Goal: Task Accomplishment & Management: Complete application form

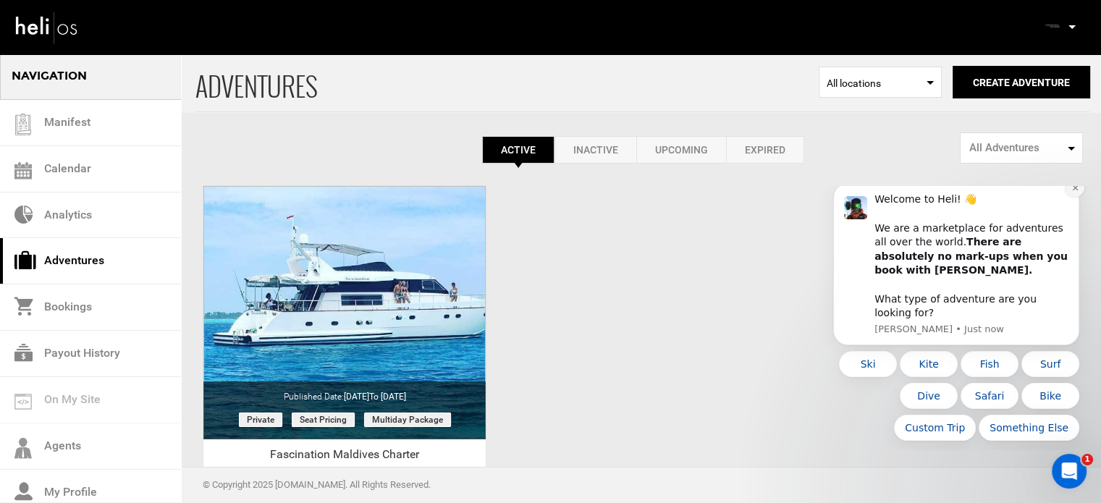
click at [1079, 197] on button "Dismiss notification" at bounding box center [1074, 187] width 19 height 19
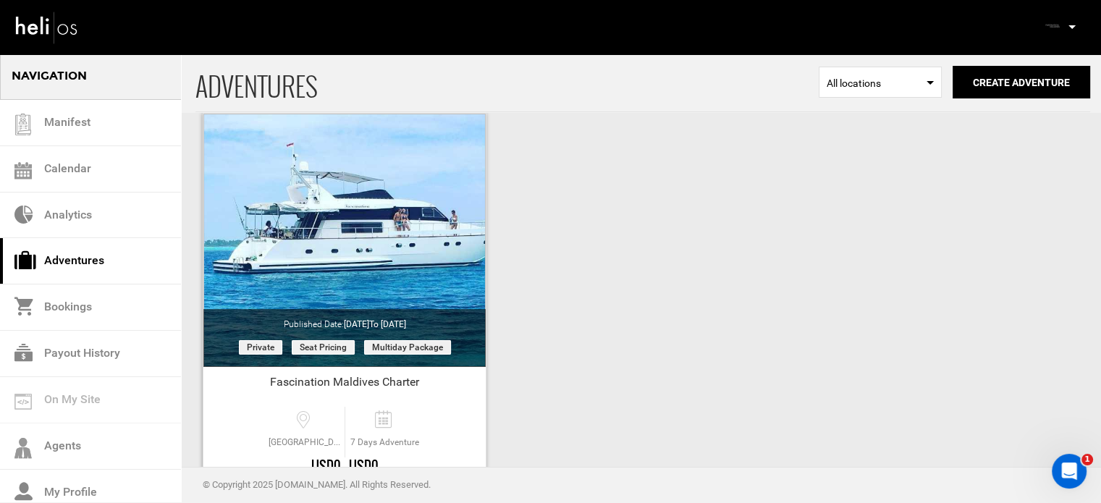
scroll to position [179, 0]
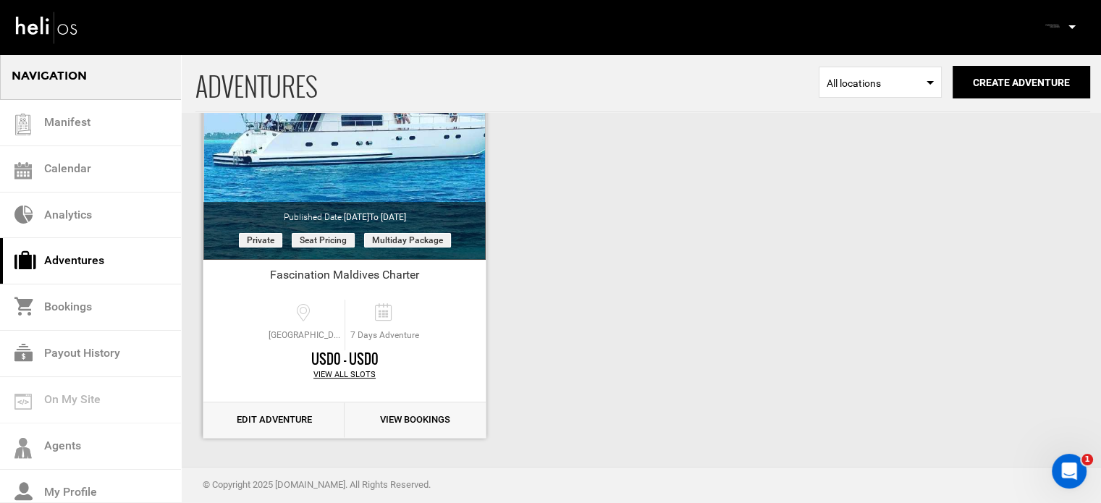
click at [275, 422] on link "Edit Adventure" at bounding box center [273, 419] width 141 height 35
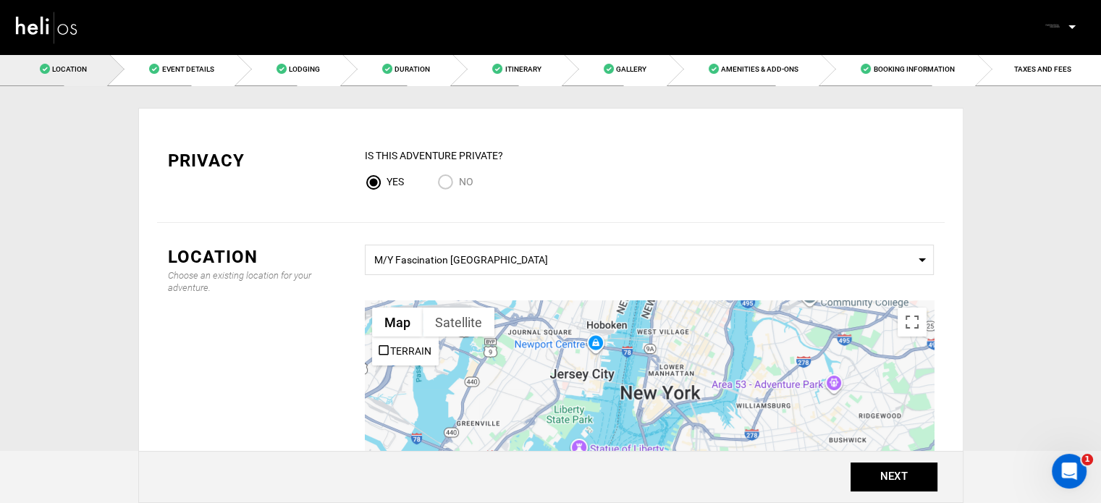
click at [182, 48] on div at bounding box center [192, 26] width 357 height 52
click at [169, 70] on span "Event Details" at bounding box center [187, 69] width 52 height 8
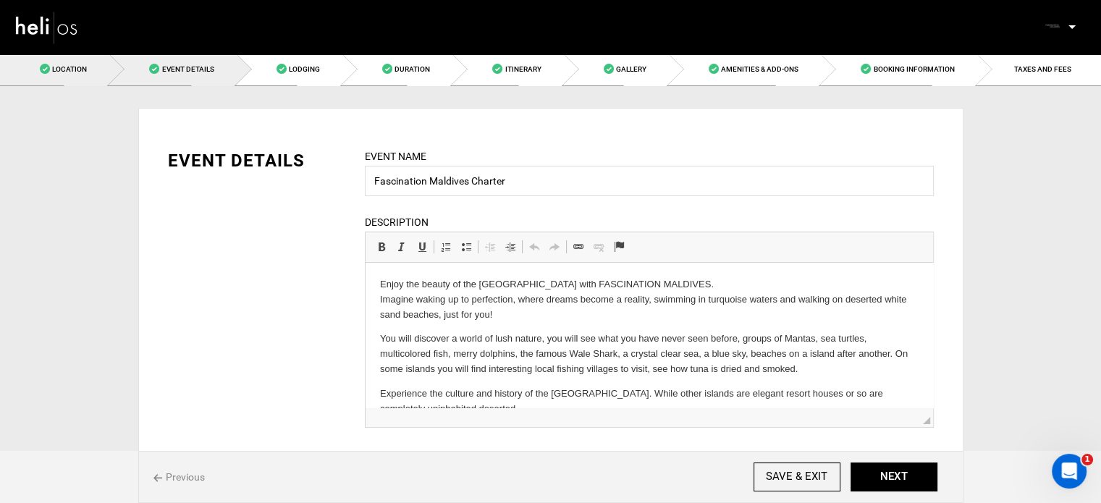
click at [87, 63] on link "Location" at bounding box center [54, 69] width 109 height 33
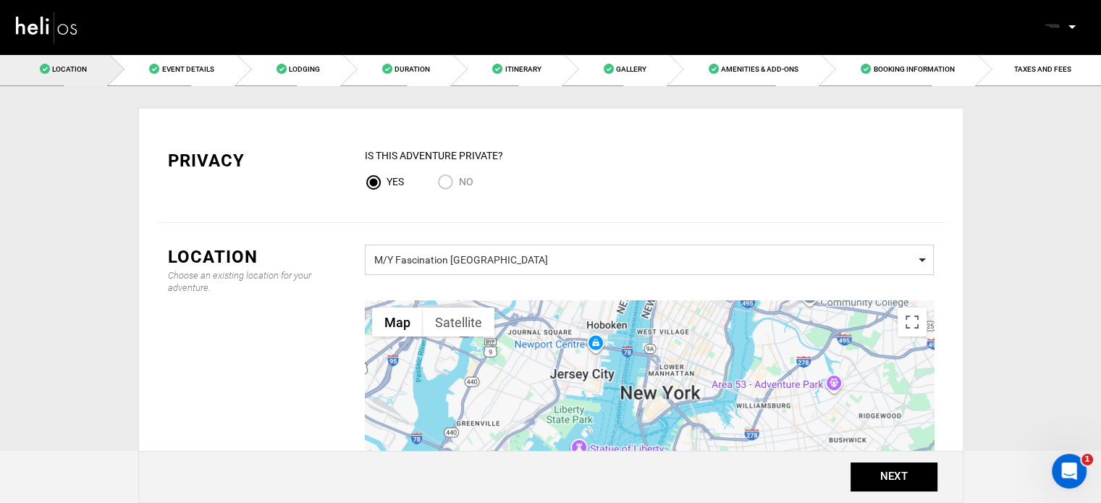
click at [556, 258] on span "M/Y Fascination Maldives" at bounding box center [649, 258] width 550 height 18
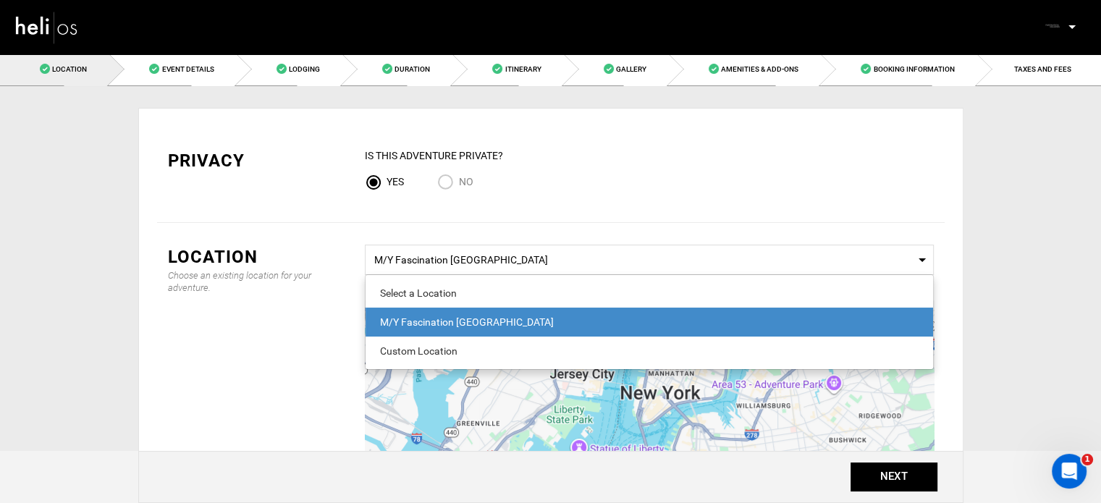
click at [478, 320] on div "M/Y Fascination Maldives" at bounding box center [649, 322] width 538 height 14
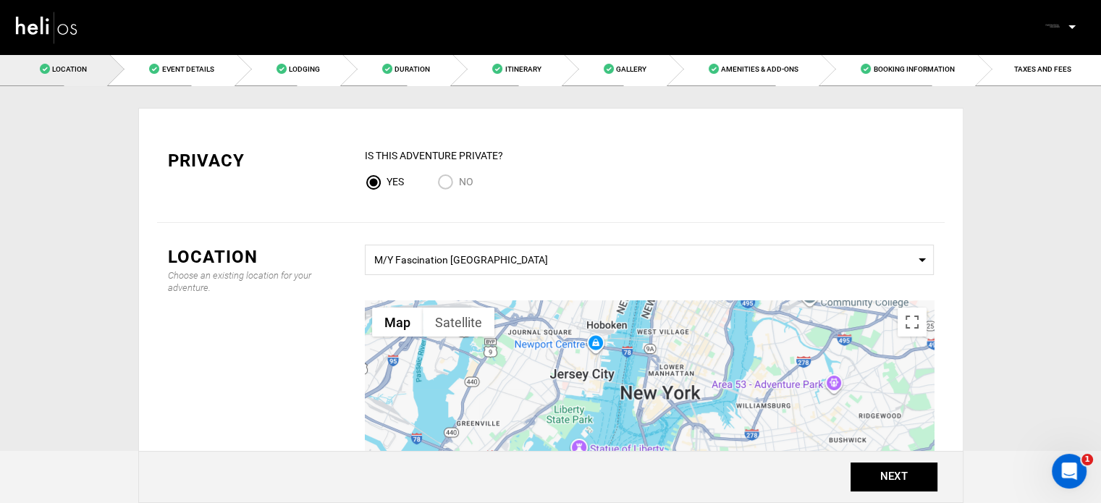
click at [450, 174] on input "No" at bounding box center [448, 184] width 22 height 20
radio input "true"
radio input "false"
drag, startPoint x: 373, startPoint y: 153, endPoint x: 516, endPoint y: 148, distance: 143.4
click at [510, 148] on div "IS this Adventure Private?" at bounding box center [649, 155] width 569 height 14
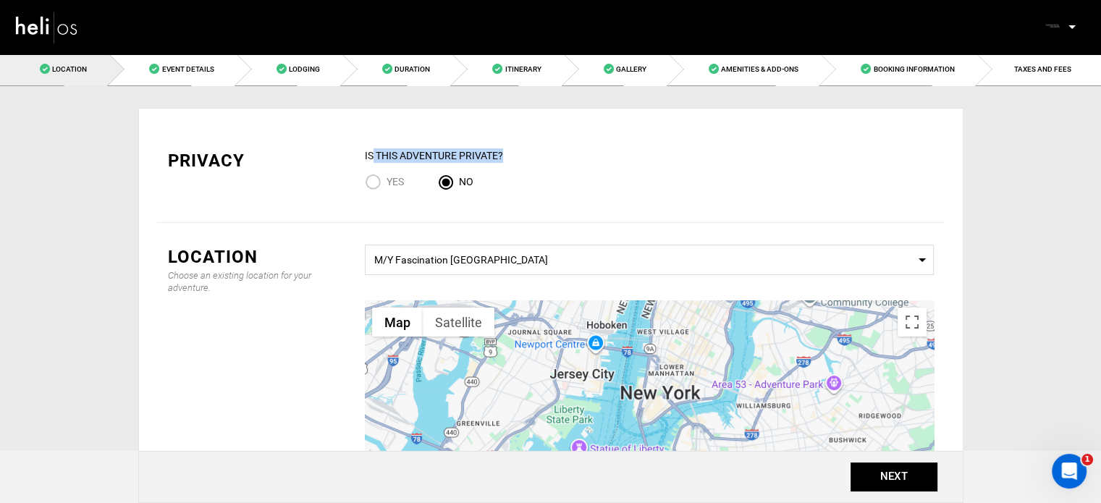
click at [531, 156] on div "IS this Adventure Private?" at bounding box center [649, 155] width 569 height 14
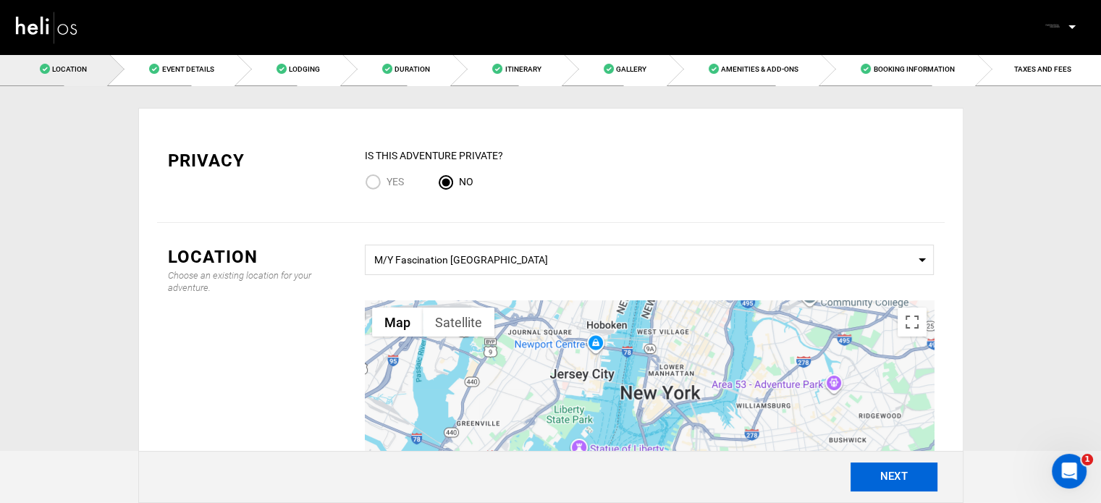
click at [894, 477] on button "NEXT" at bounding box center [893, 476] width 87 height 29
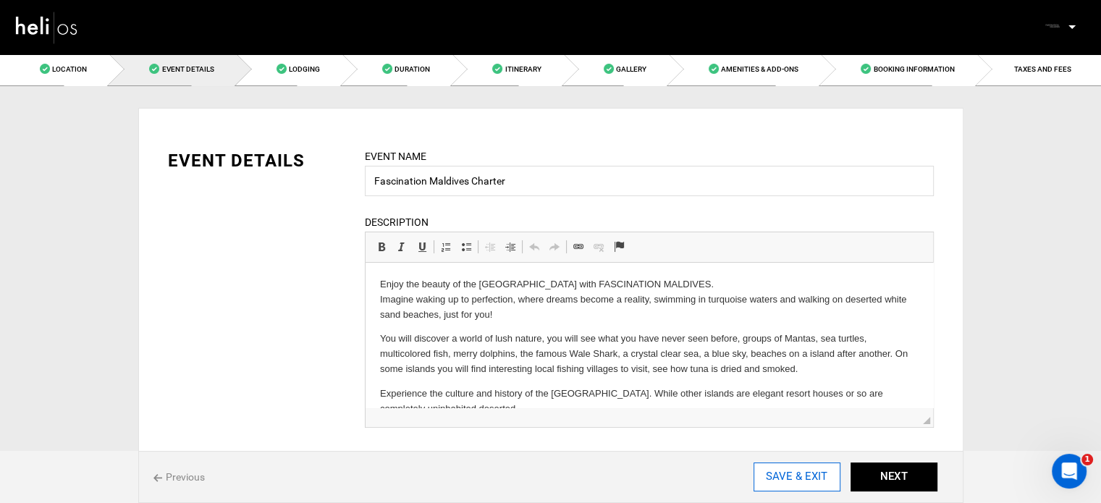
click at [805, 484] on input "SAVE & EXIT" at bounding box center [796, 476] width 87 height 29
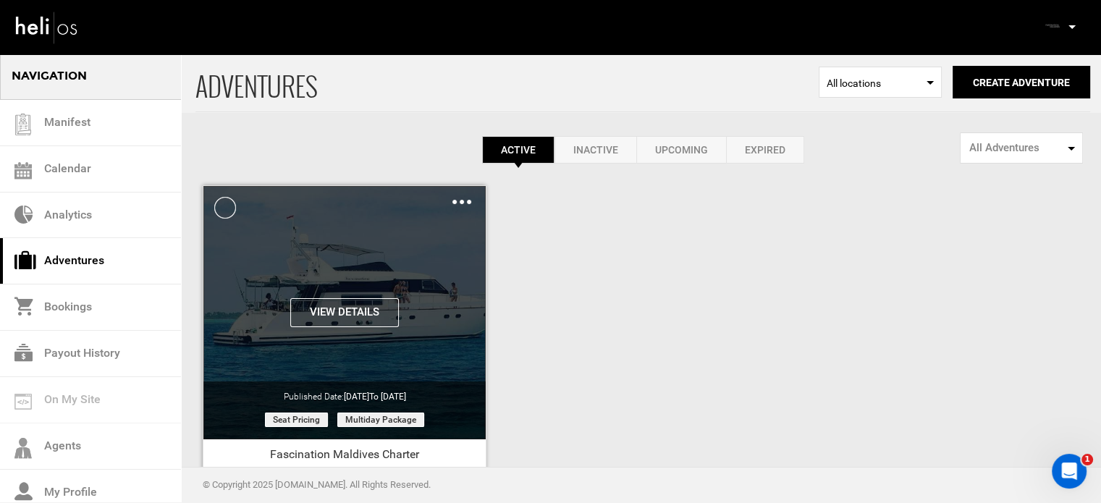
click at [466, 203] on img at bounding box center [461, 202] width 19 height 4
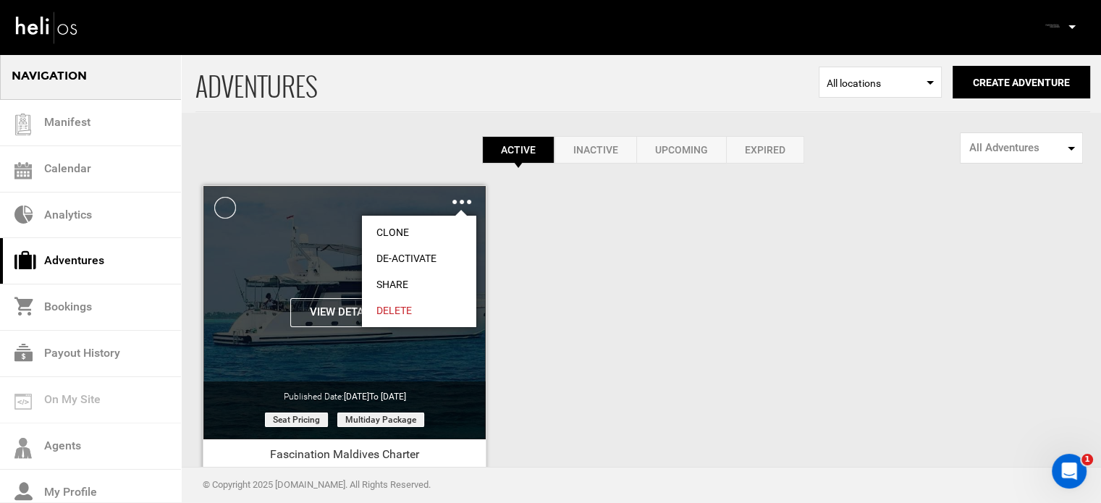
click at [402, 283] on link "Share" at bounding box center [419, 284] width 114 height 26
type input "https://heli.life/VRCCf2"
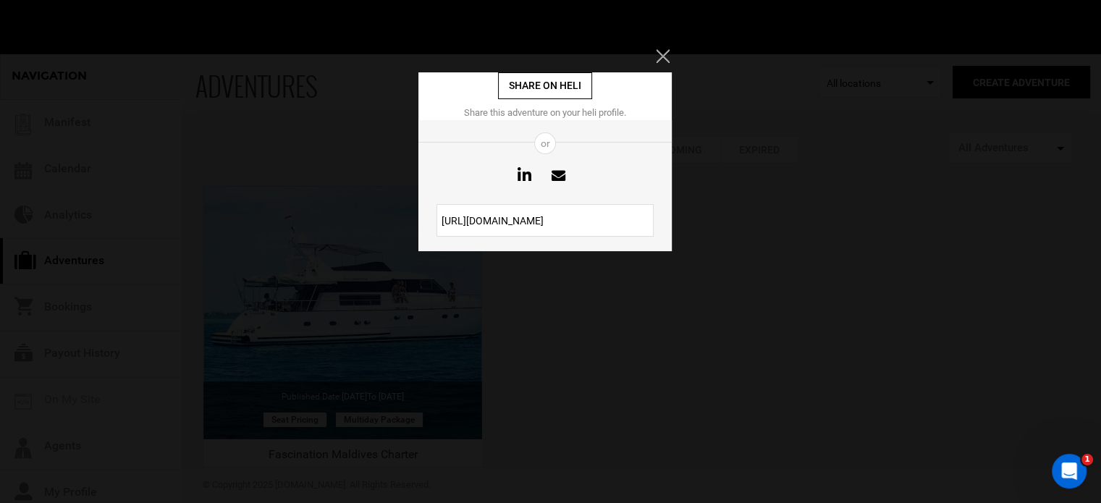
click at [509, 221] on input "https://heli.life/VRCCf2" at bounding box center [544, 220] width 217 height 33
click at [664, 56] on icon "Close" at bounding box center [662, 55] width 13 height 13
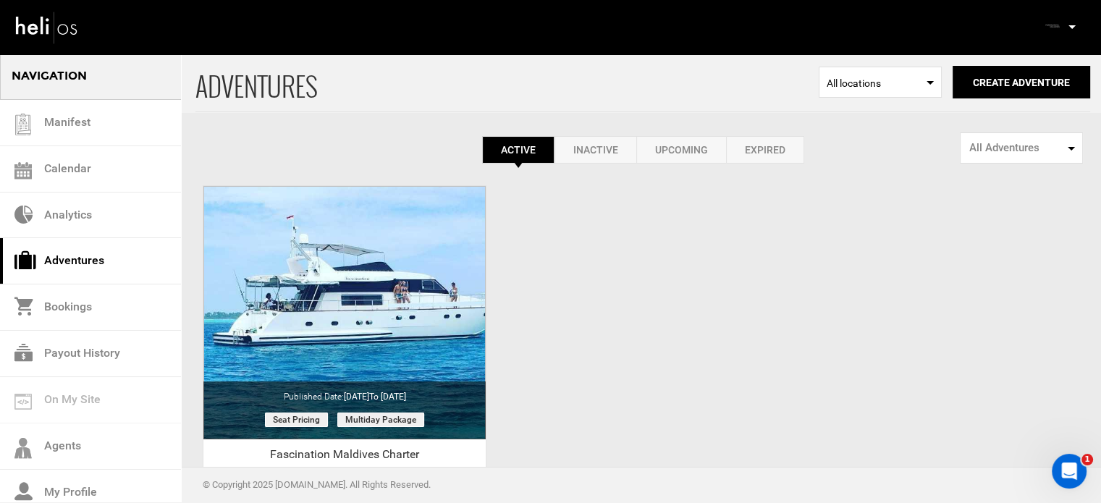
click at [1069, 25] on p at bounding box center [1071, 27] width 9 height 17
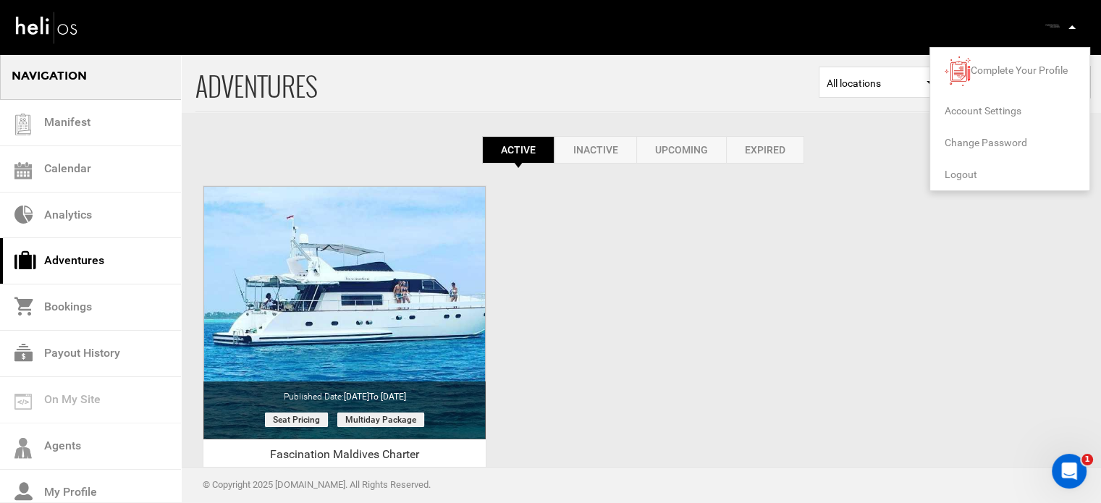
click at [965, 173] on span "Logout" at bounding box center [960, 175] width 33 height 12
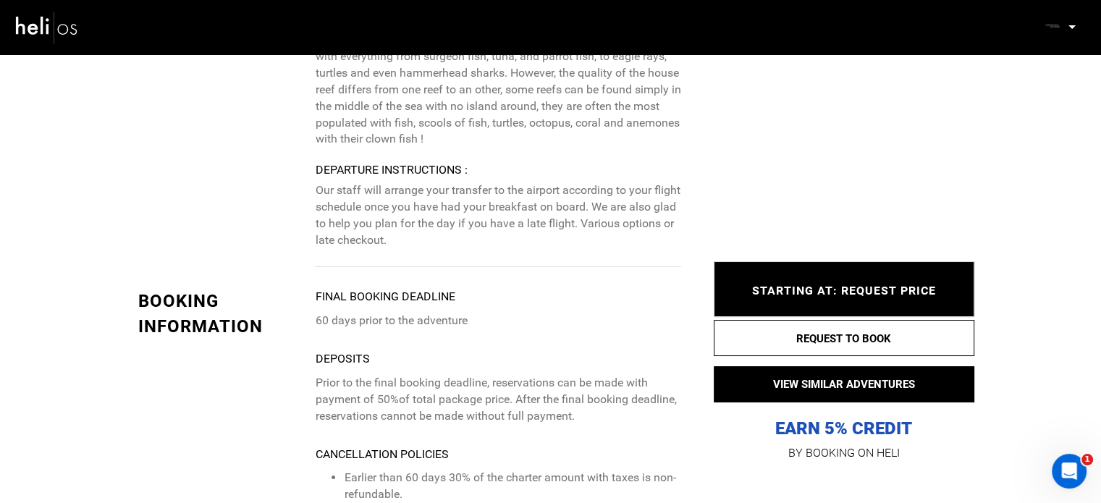
scroll to position [5499, 0]
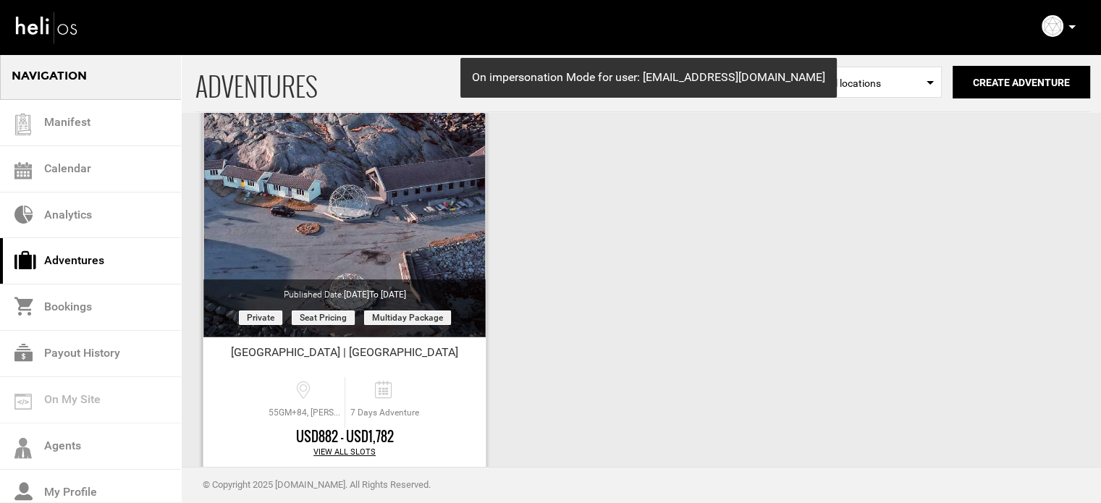
scroll to position [179, 0]
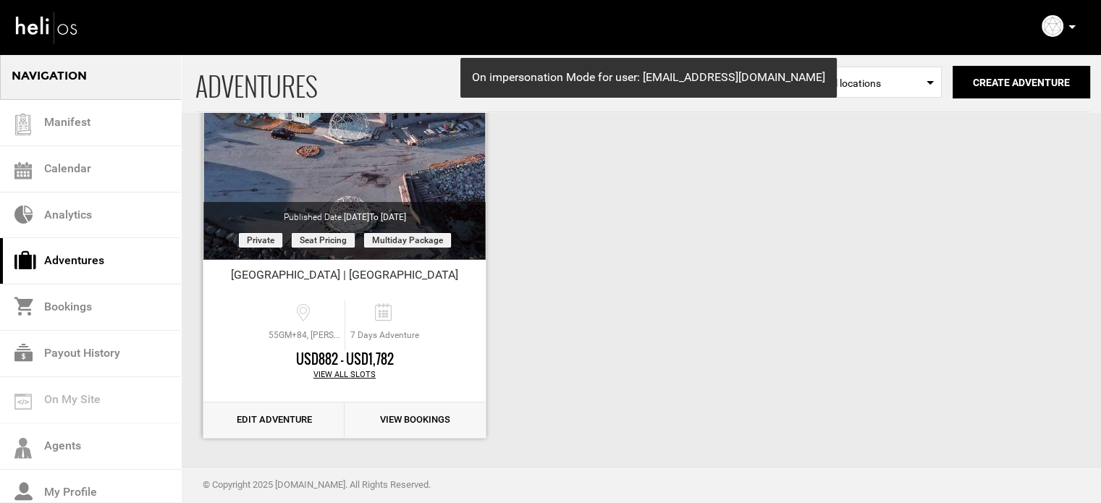
click at [292, 423] on link "Edit Adventure" at bounding box center [273, 419] width 141 height 35
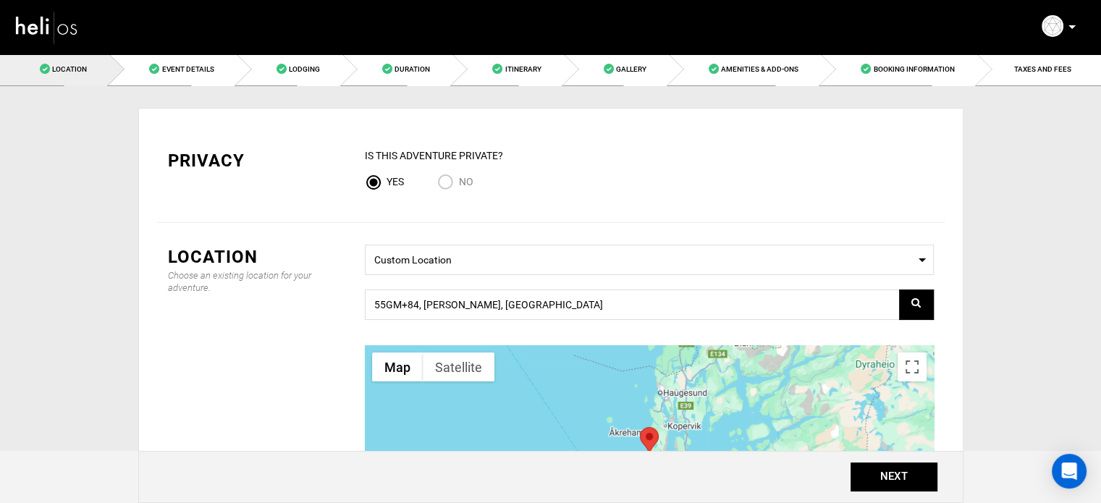
click at [454, 182] on input "No" at bounding box center [448, 184] width 22 height 20
radio input "true"
radio input "false"
click at [913, 475] on button "NEXT" at bounding box center [893, 476] width 87 height 29
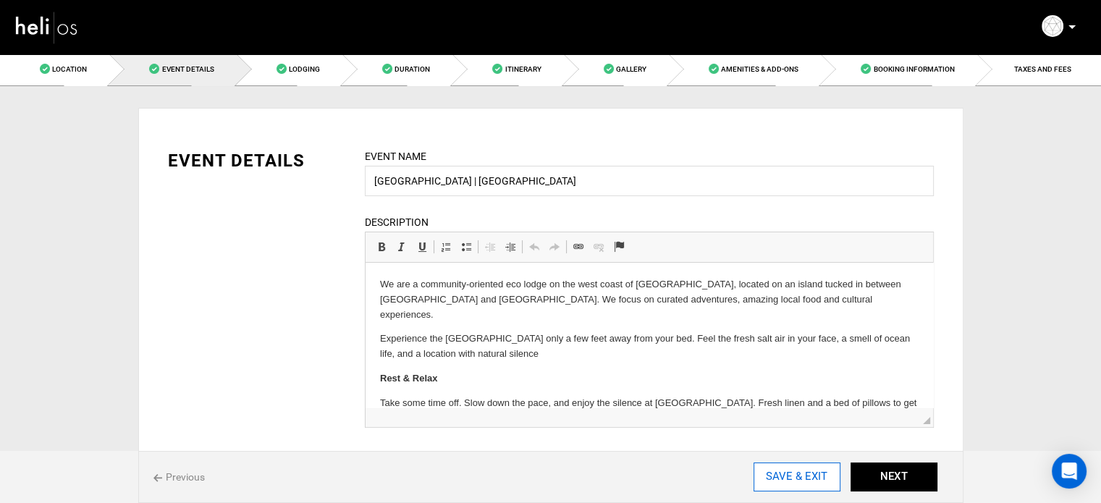
click at [772, 481] on input "SAVE & EXIT" at bounding box center [796, 476] width 87 height 29
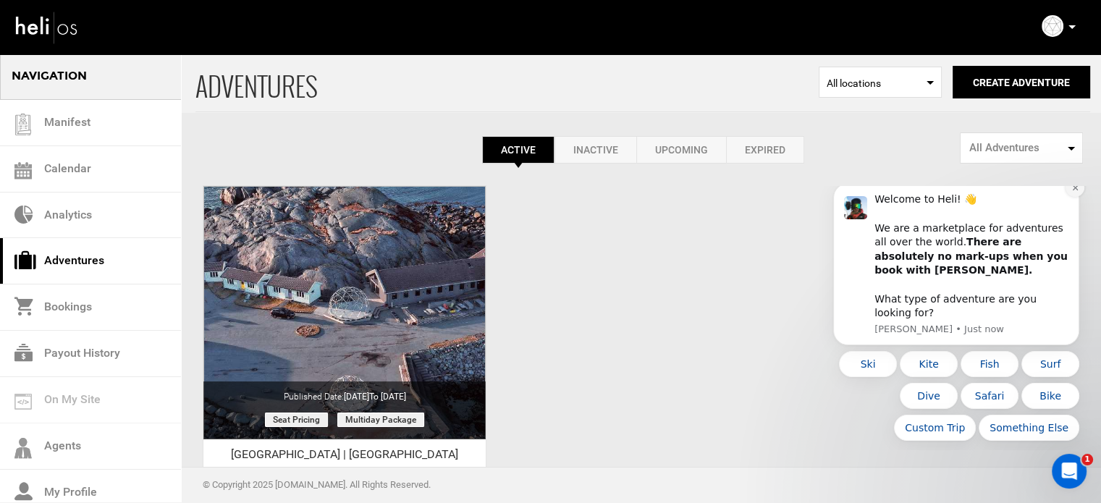
click at [1073, 192] on icon "Dismiss notification" at bounding box center [1075, 188] width 8 height 8
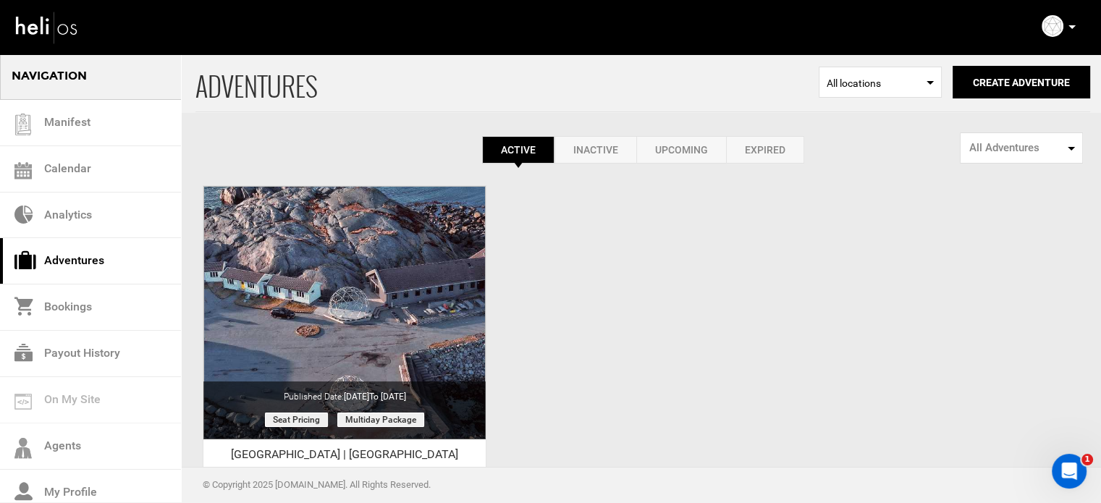
click at [1070, 24] on p at bounding box center [1071, 27] width 9 height 17
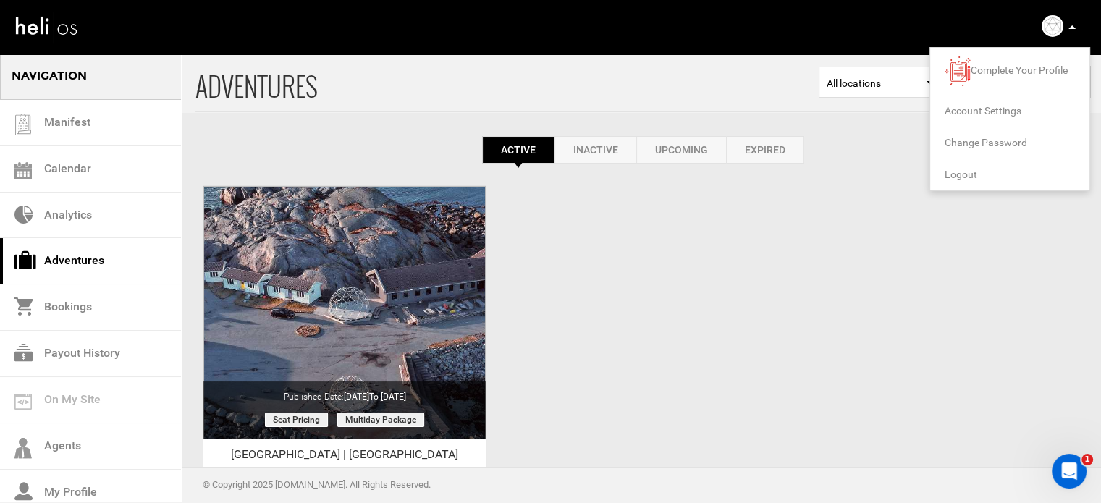
click at [951, 178] on span "Logout" at bounding box center [960, 175] width 33 height 12
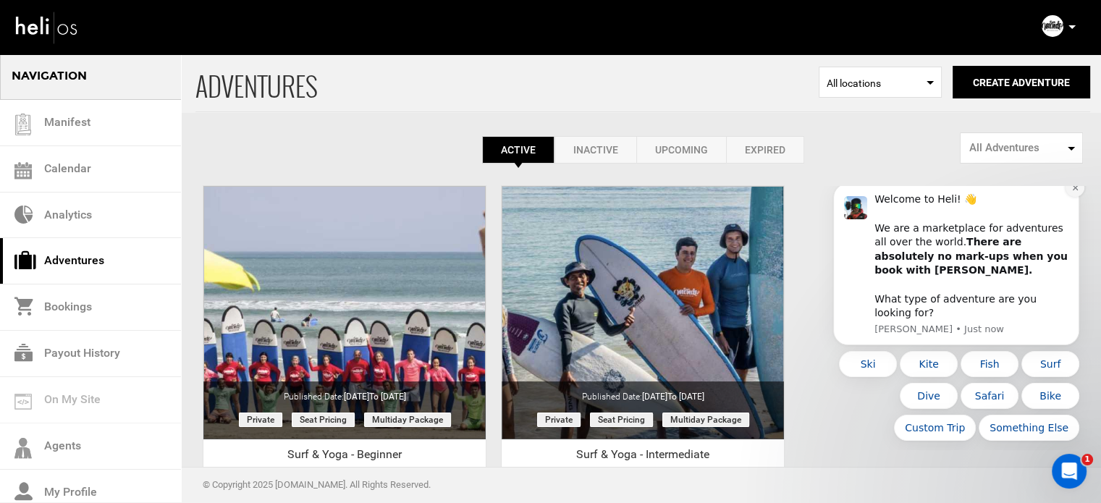
click at [1080, 197] on button "Dismiss notification" at bounding box center [1074, 187] width 19 height 19
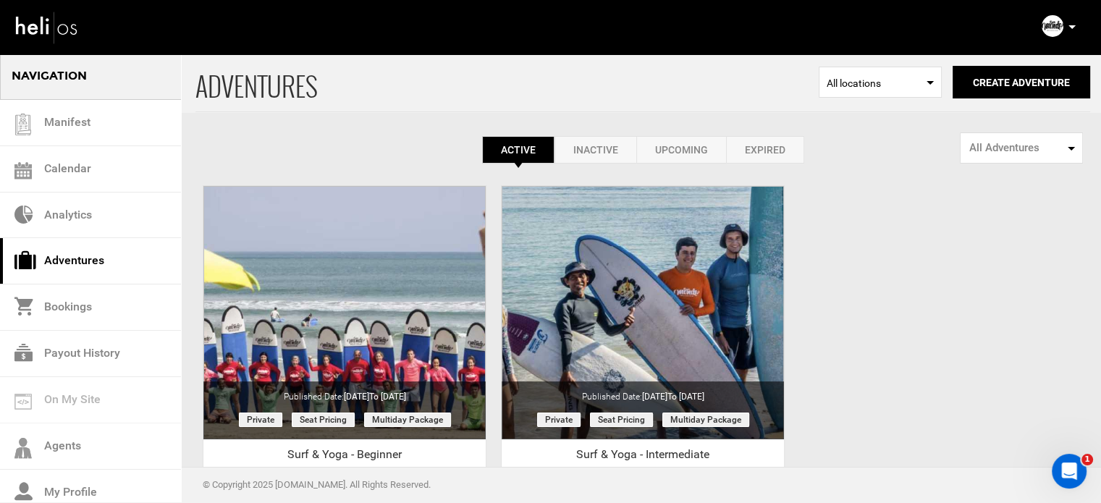
click at [776, 145] on link "Expired" at bounding box center [765, 149] width 78 height 27
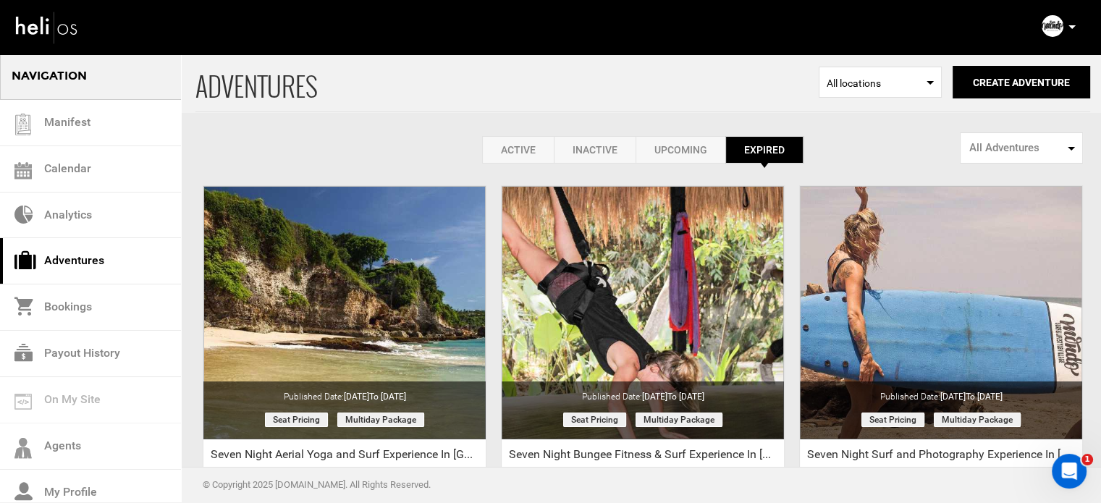
click at [538, 147] on link "Active" at bounding box center [518, 149] width 72 height 27
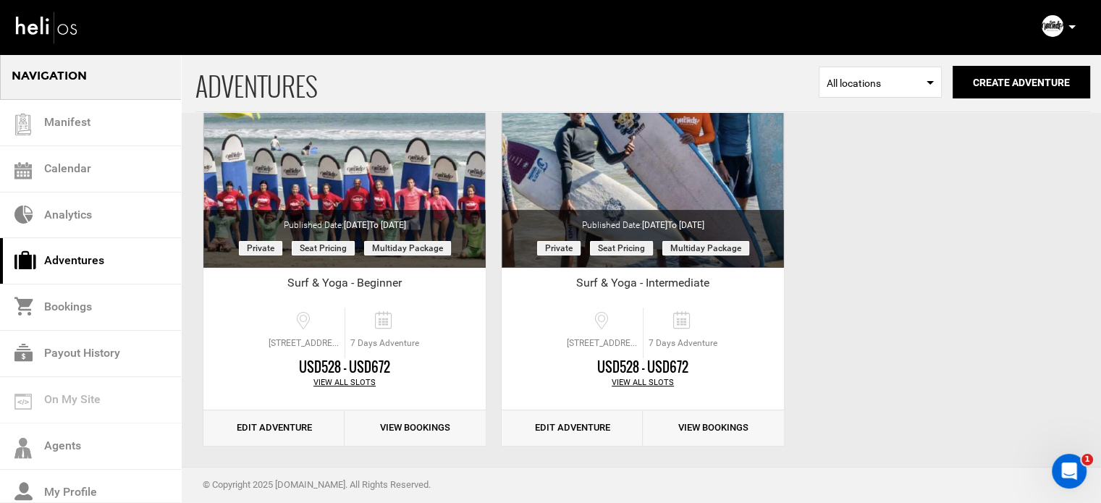
scroll to position [179, 0]
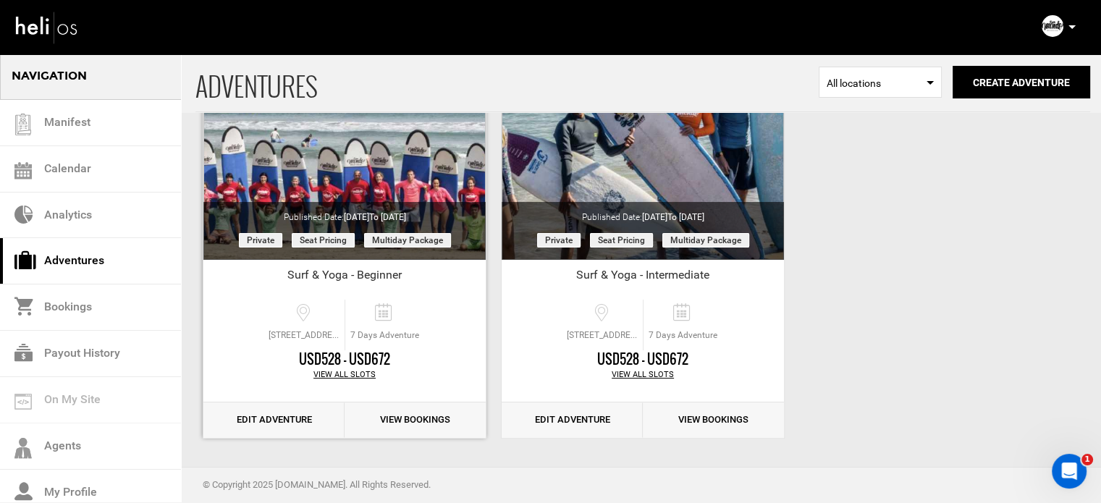
click at [274, 420] on link "Edit Adventure" at bounding box center [273, 419] width 141 height 35
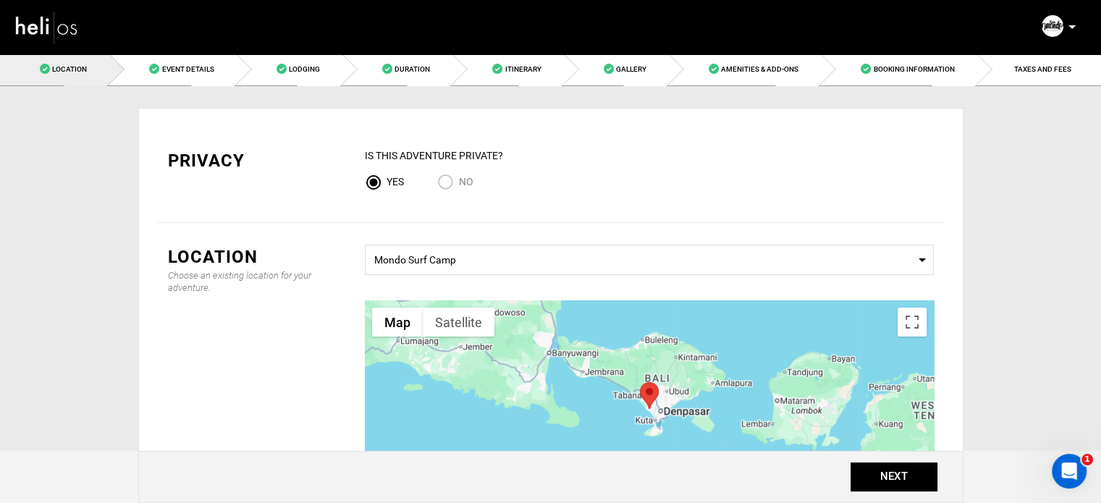
click at [442, 179] on input "No" at bounding box center [448, 184] width 22 height 20
radio input "true"
radio input "false"
click at [880, 470] on button "NEXT" at bounding box center [893, 476] width 87 height 29
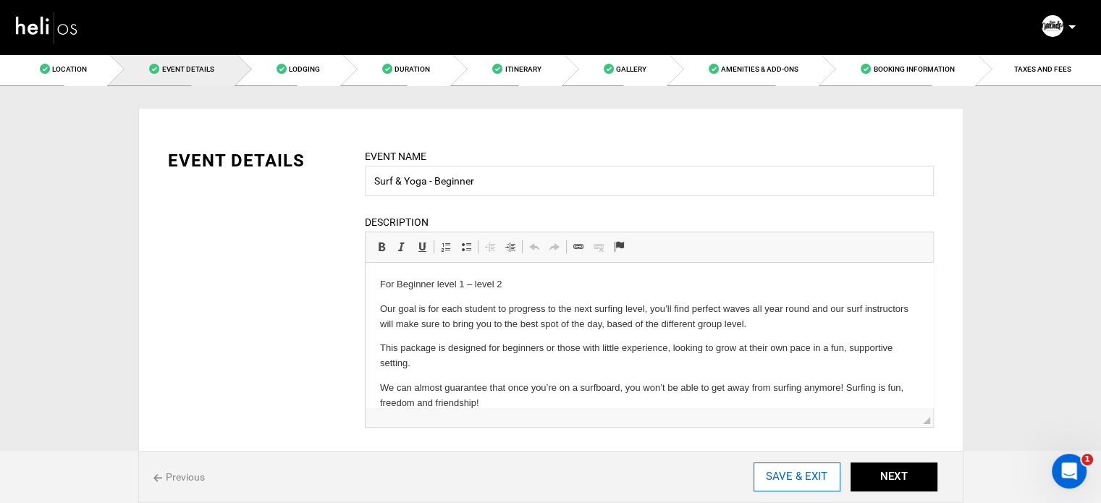
click at [800, 476] on input "SAVE & EXIT" at bounding box center [796, 476] width 87 height 29
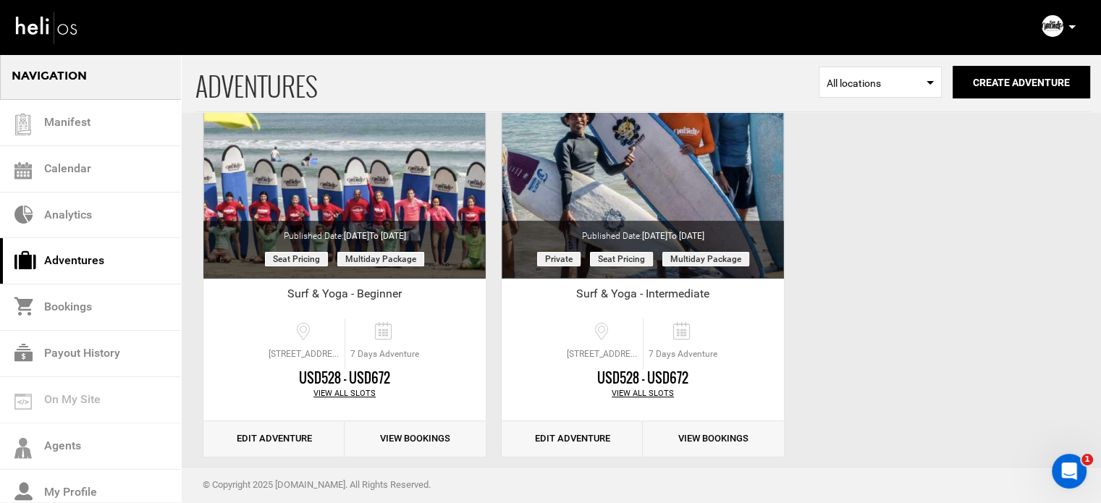
scroll to position [179, 0]
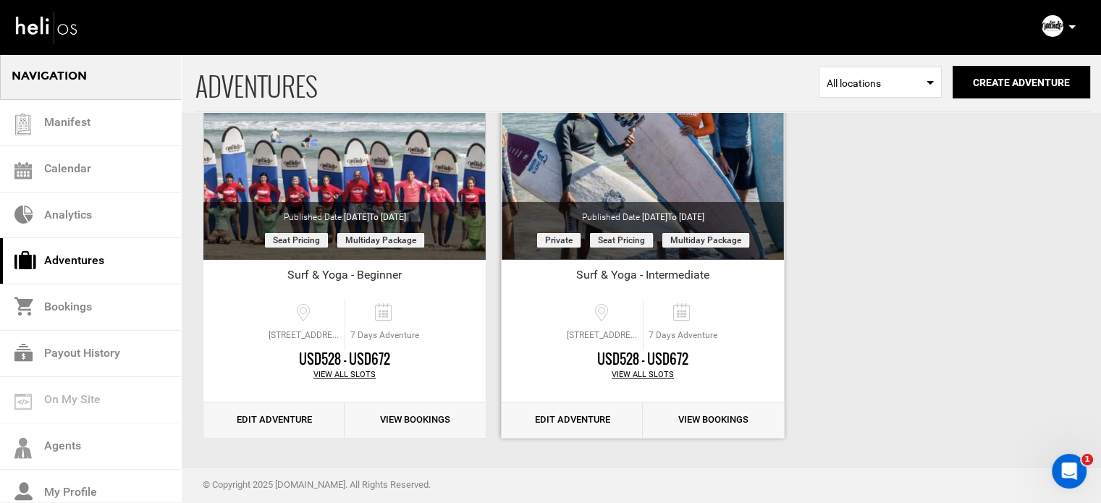
click at [576, 412] on link "Edit Adventure" at bounding box center [571, 419] width 141 height 35
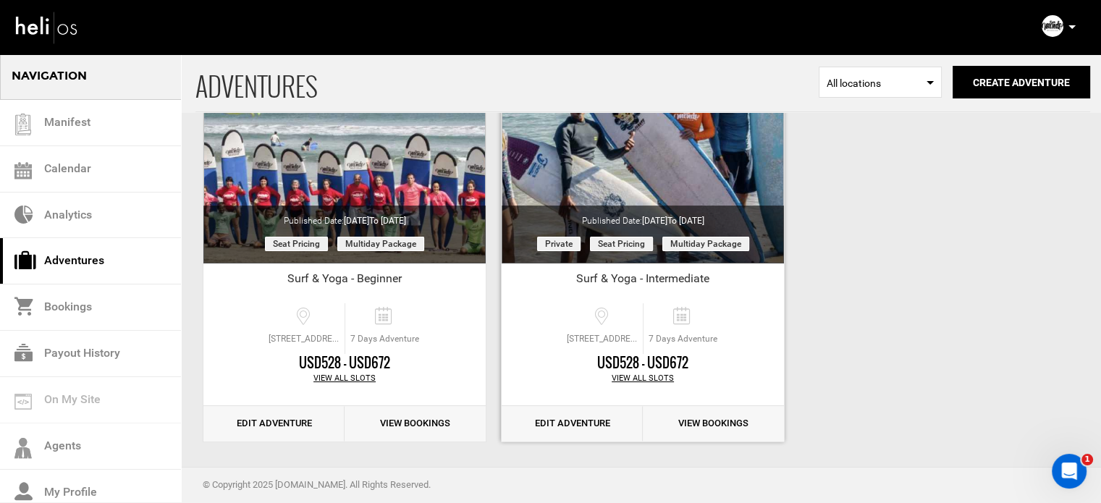
scroll to position [179, 0]
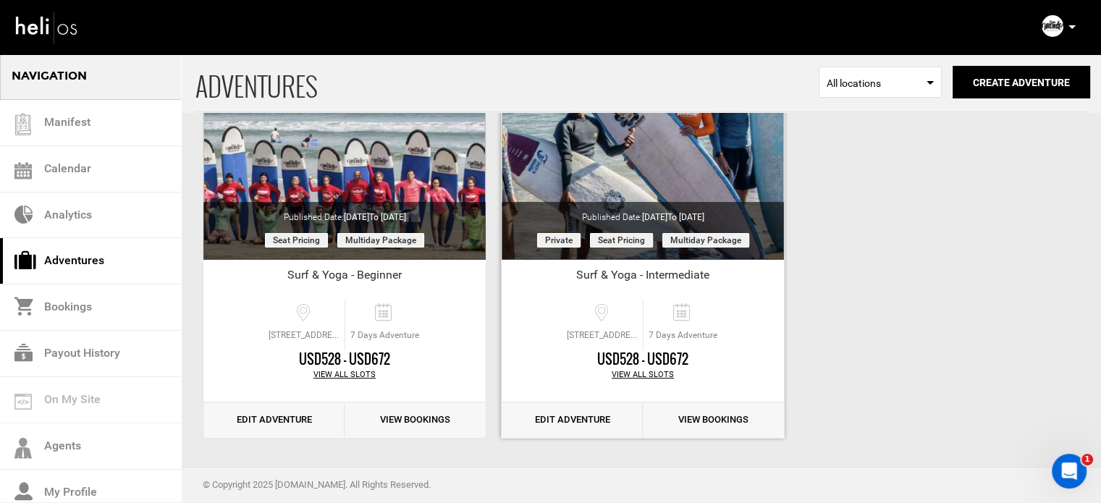
click at [559, 412] on link "Edit Adventure" at bounding box center [571, 419] width 141 height 35
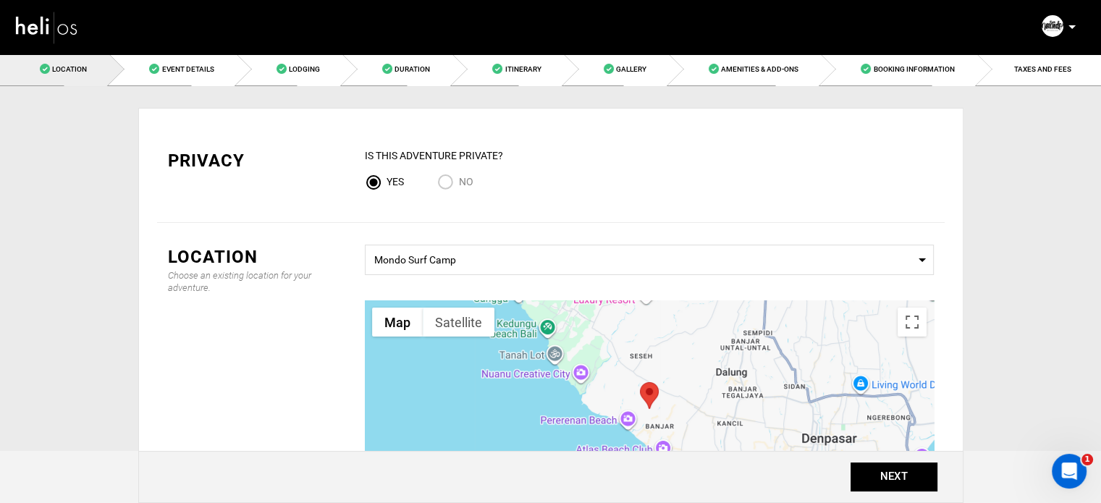
click at [452, 184] on input "No" at bounding box center [448, 184] width 22 height 20
radio input "true"
radio input "false"
click at [912, 472] on button "NEXT" at bounding box center [893, 476] width 87 height 29
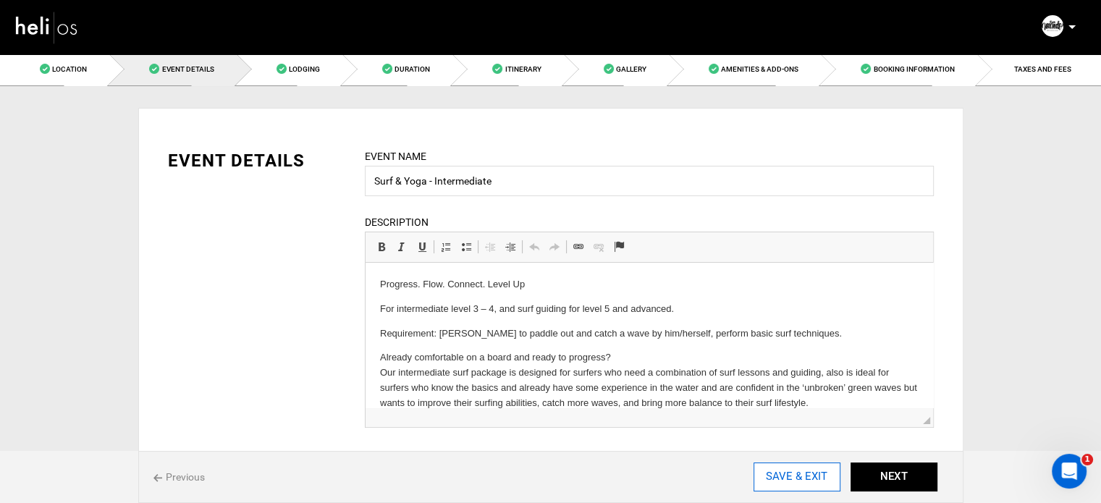
click at [779, 475] on input "SAVE & EXIT" at bounding box center [796, 476] width 87 height 29
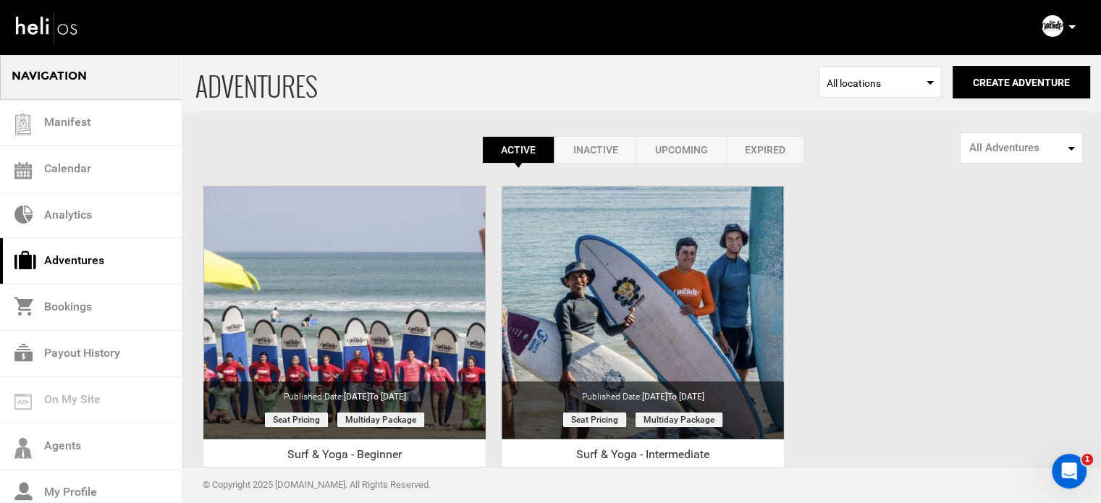
click at [1071, 26] on icon at bounding box center [1071, 27] width 7 height 4
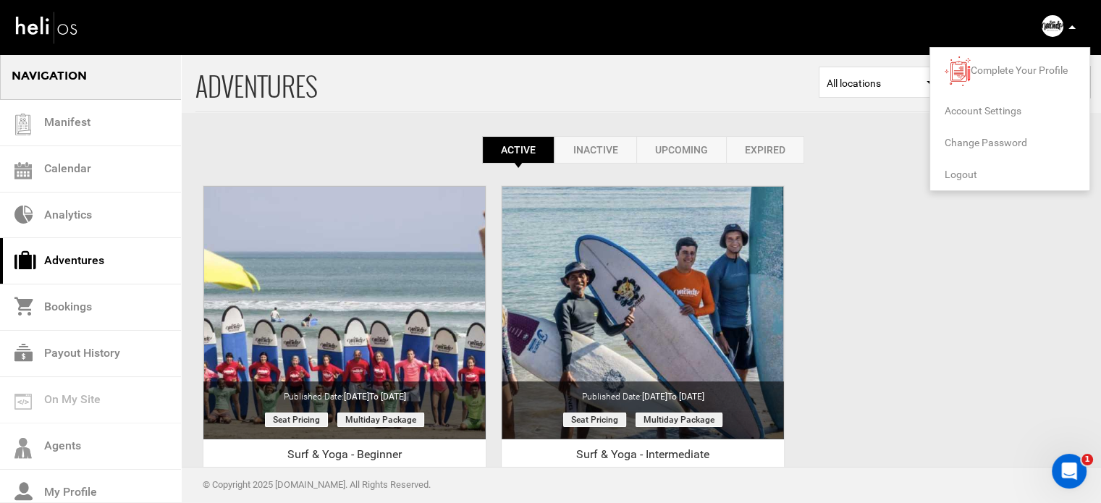
click at [949, 176] on span "Logout" at bounding box center [960, 175] width 33 height 12
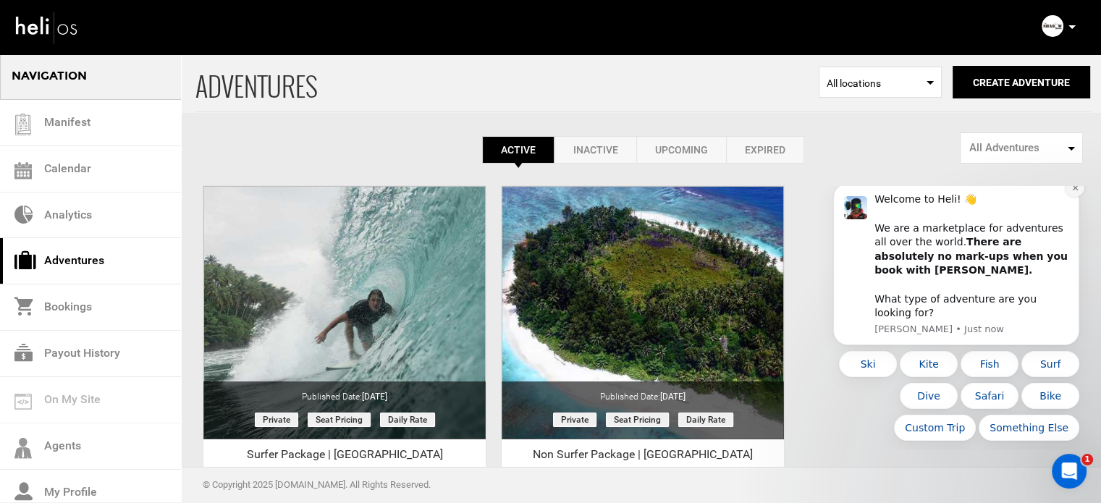
click at [1071, 192] on icon "Dismiss notification" at bounding box center [1075, 188] width 8 height 8
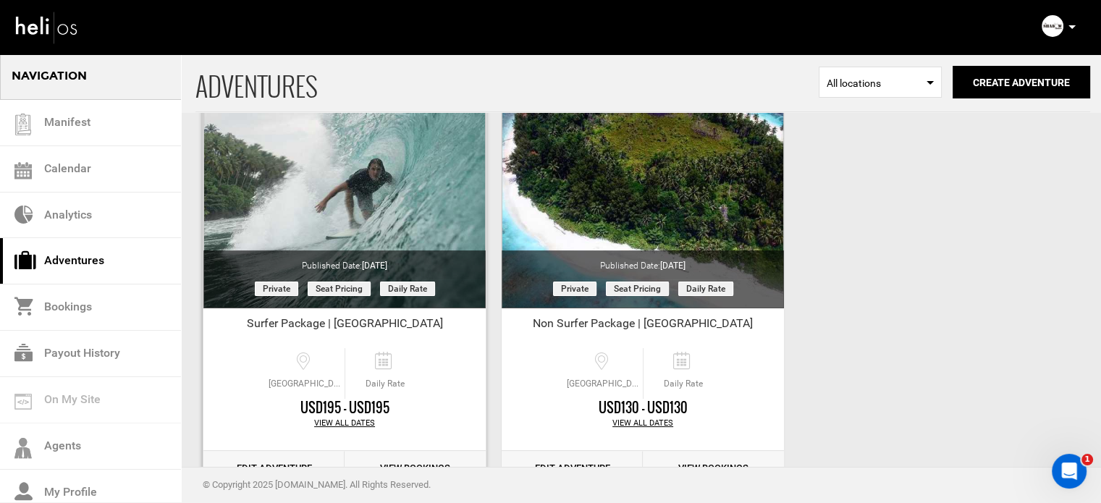
scroll to position [179, 0]
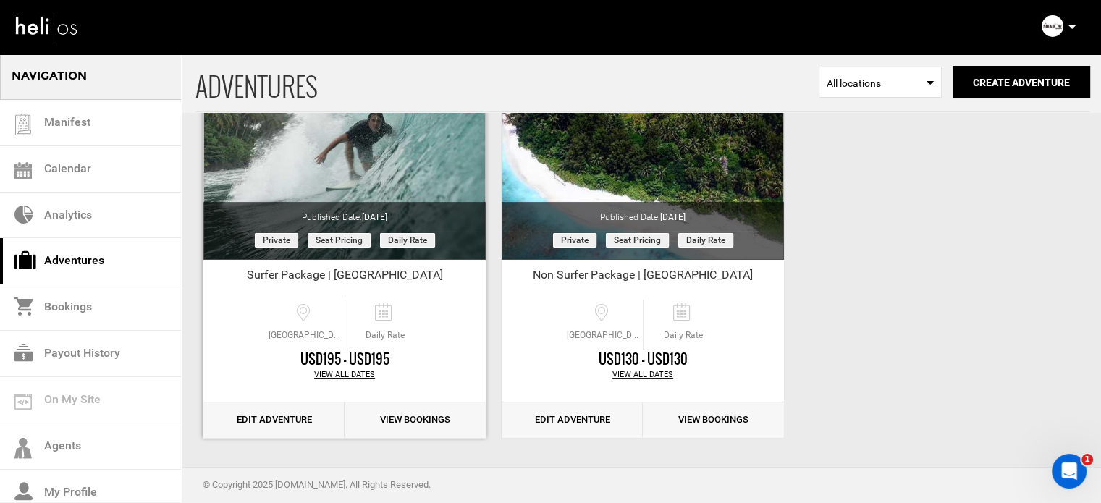
click at [289, 425] on link "Edit Adventure" at bounding box center [273, 419] width 141 height 35
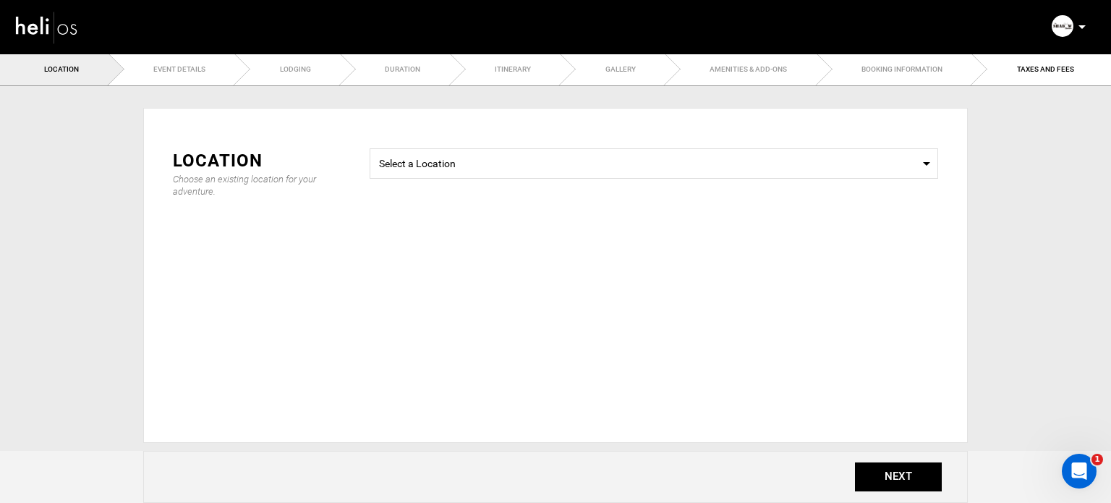
type input "Surfer Package | [GEOGRAPHIC_DATA]"
checkbox input "true"
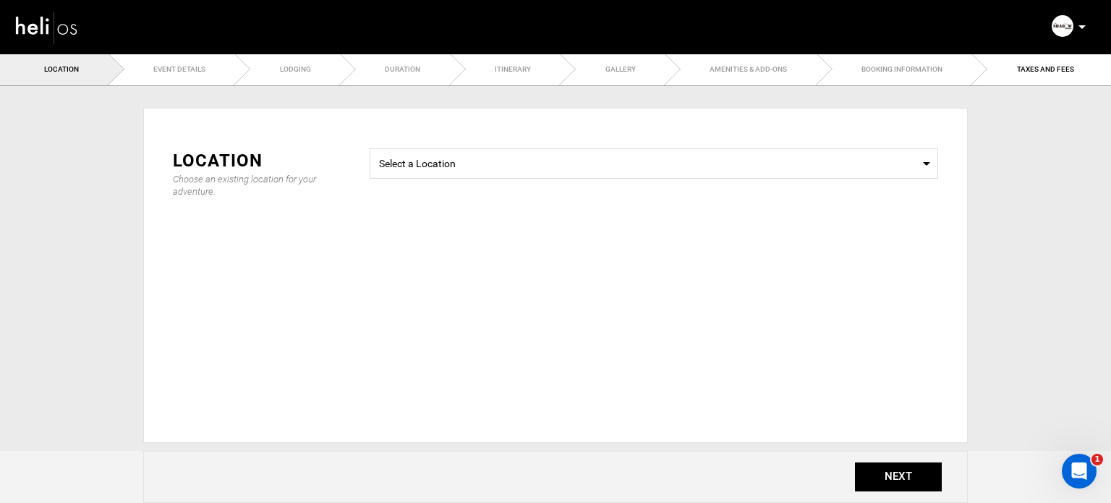
checkbox input "true"
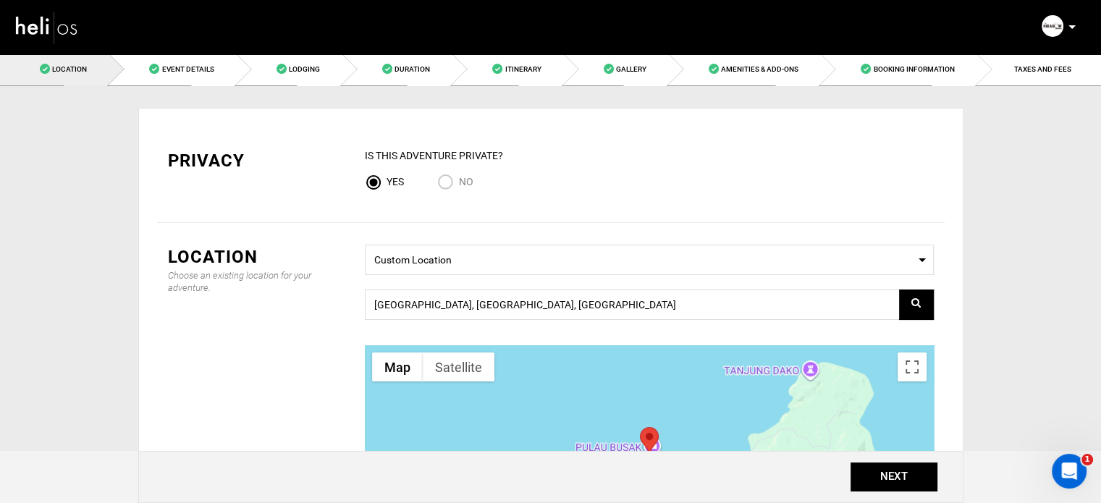
click at [450, 181] on input "No" at bounding box center [448, 184] width 22 height 20
radio input "true"
radio input "false"
click at [889, 476] on button "NEXT" at bounding box center [893, 476] width 87 height 29
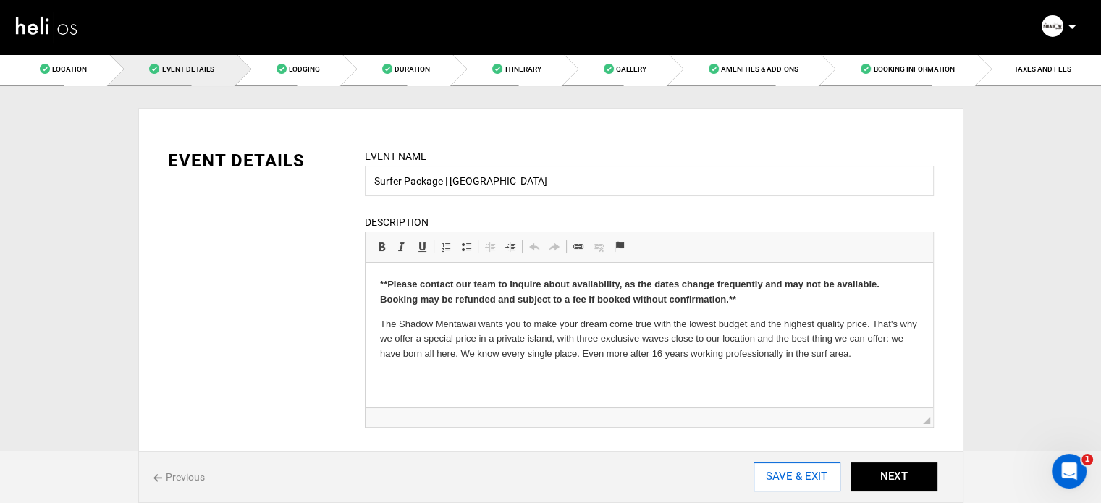
click at [814, 474] on input "SAVE & EXIT" at bounding box center [796, 476] width 87 height 29
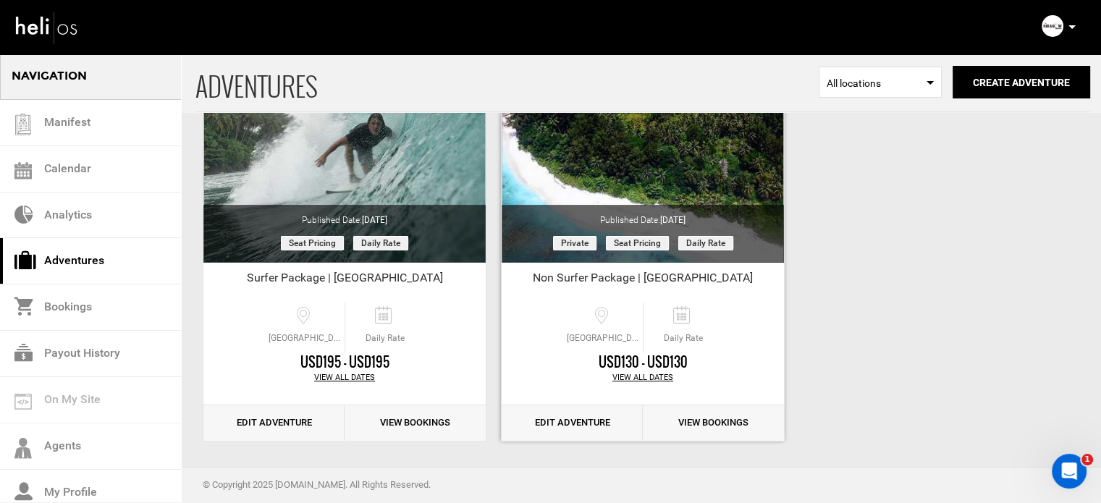
scroll to position [179, 0]
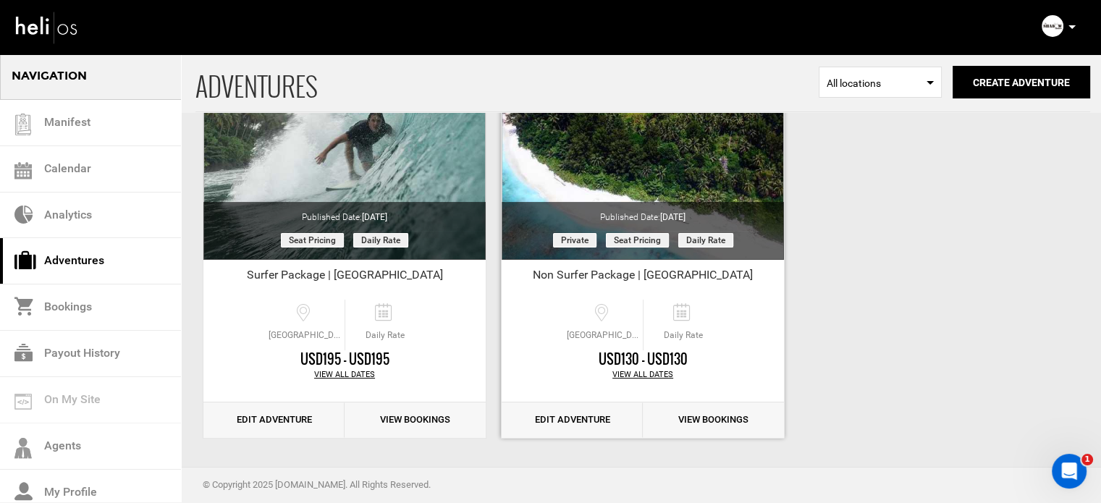
click at [567, 415] on link "Edit Adventure" at bounding box center [571, 419] width 141 height 35
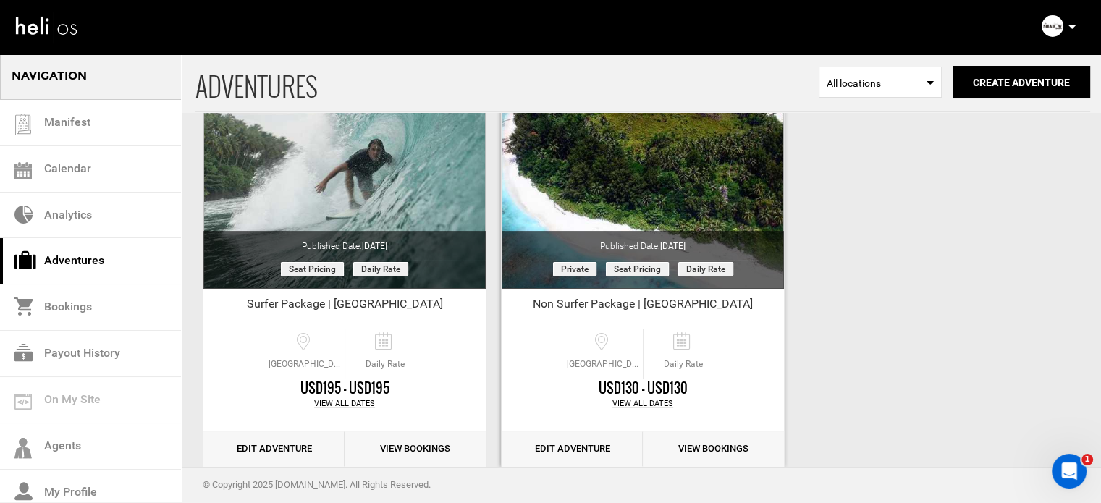
scroll to position [179, 0]
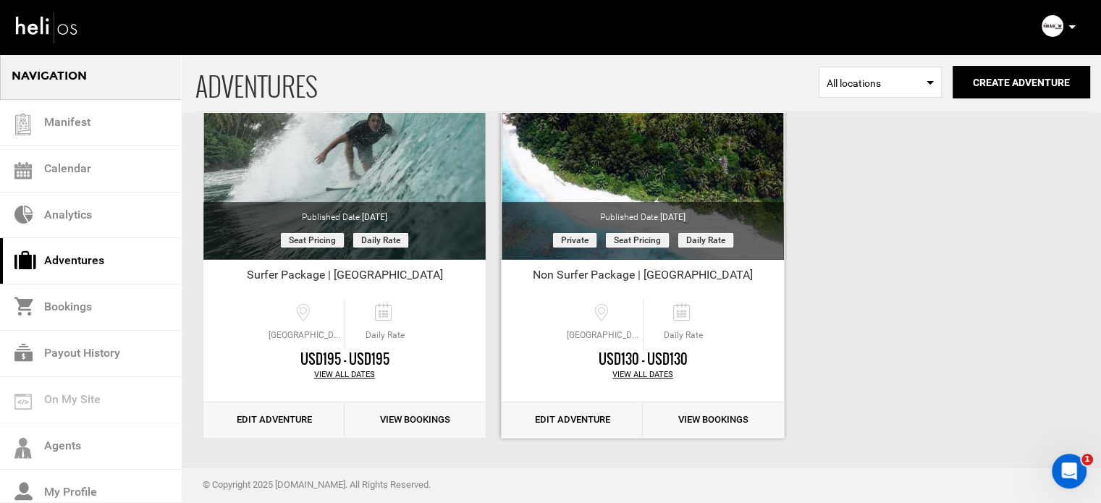
click at [555, 412] on link "Edit Adventure" at bounding box center [571, 419] width 141 height 35
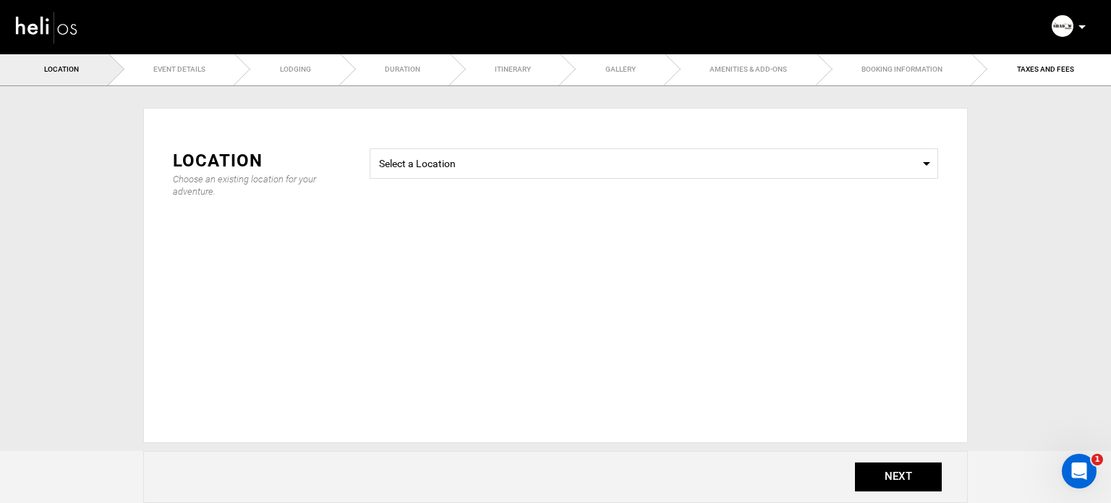
type input "Non Surfer Package | [GEOGRAPHIC_DATA]"
checkbox input "true"
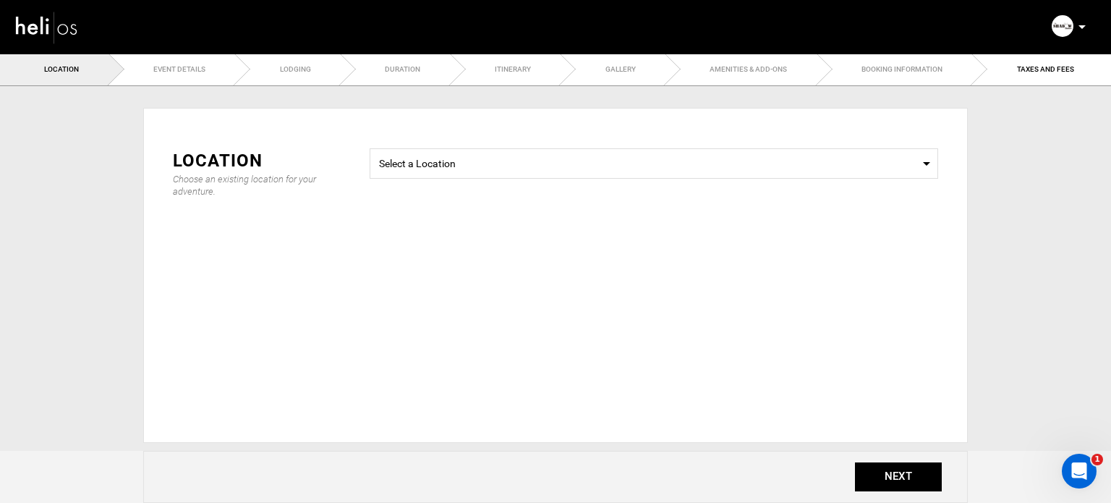
checkbox input "true"
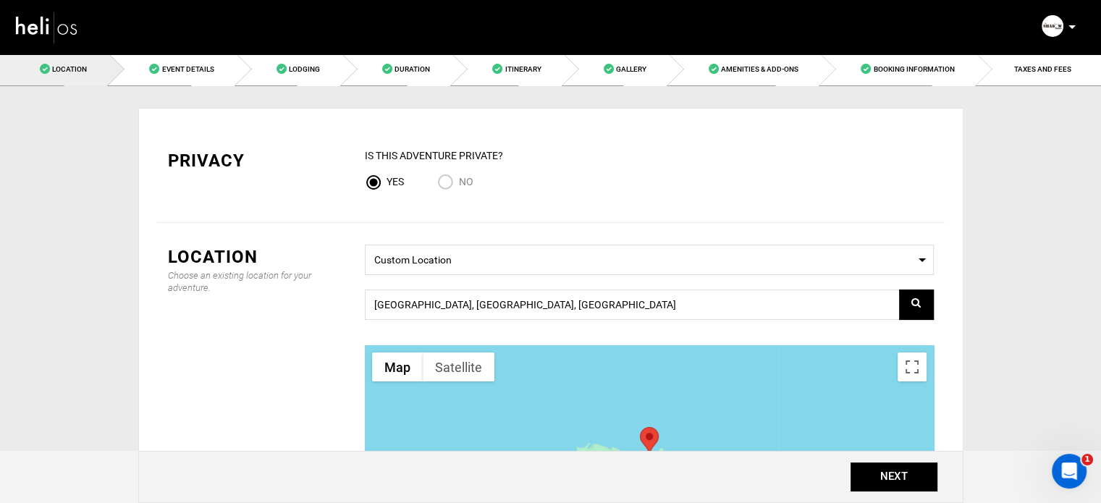
click at [452, 184] on input "No" at bounding box center [448, 184] width 22 height 20
radio input "true"
radio input "false"
click at [877, 480] on button "NEXT" at bounding box center [893, 476] width 87 height 29
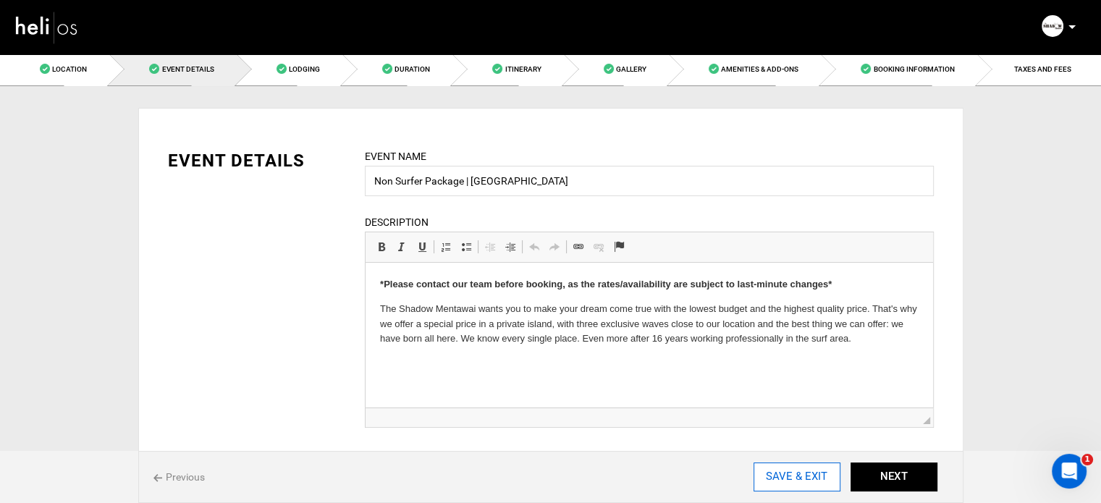
click at [808, 475] on input "SAVE & EXIT" at bounding box center [796, 476] width 87 height 29
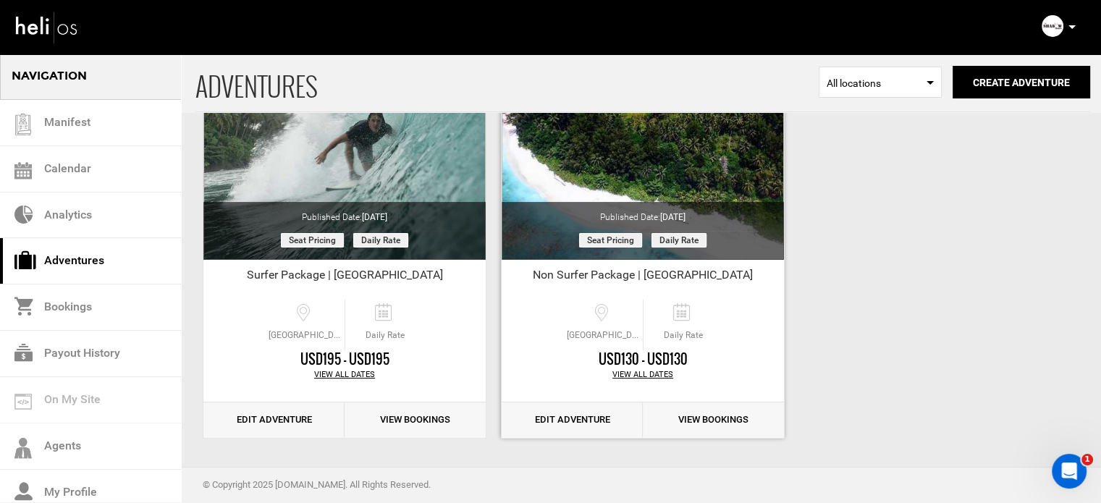
click at [576, 415] on link "Edit Adventure" at bounding box center [571, 419] width 141 height 35
click at [593, 410] on link "Edit Adventure" at bounding box center [571, 419] width 141 height 35
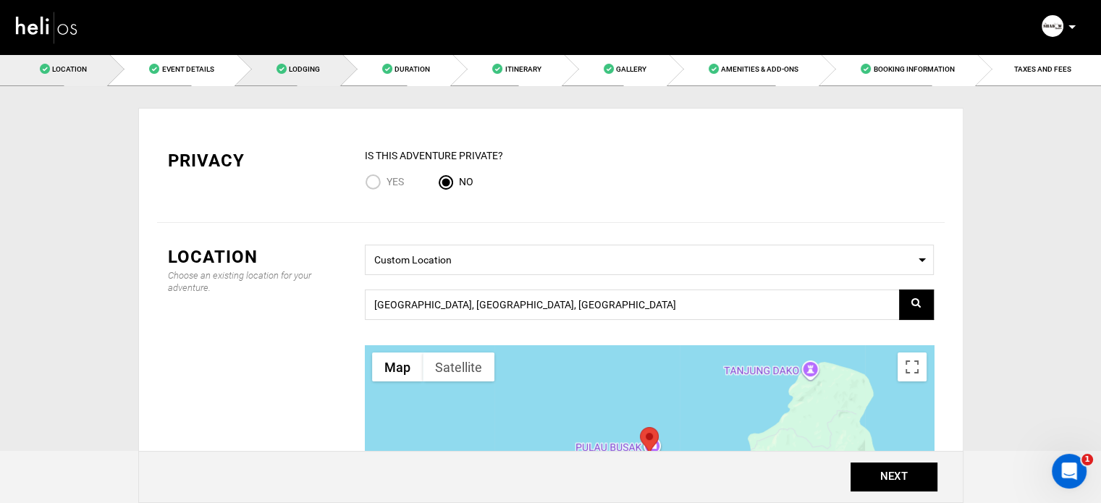
click at [318, 70] on span "Lodging" at bounding box center [304, 69] width 31 height 8
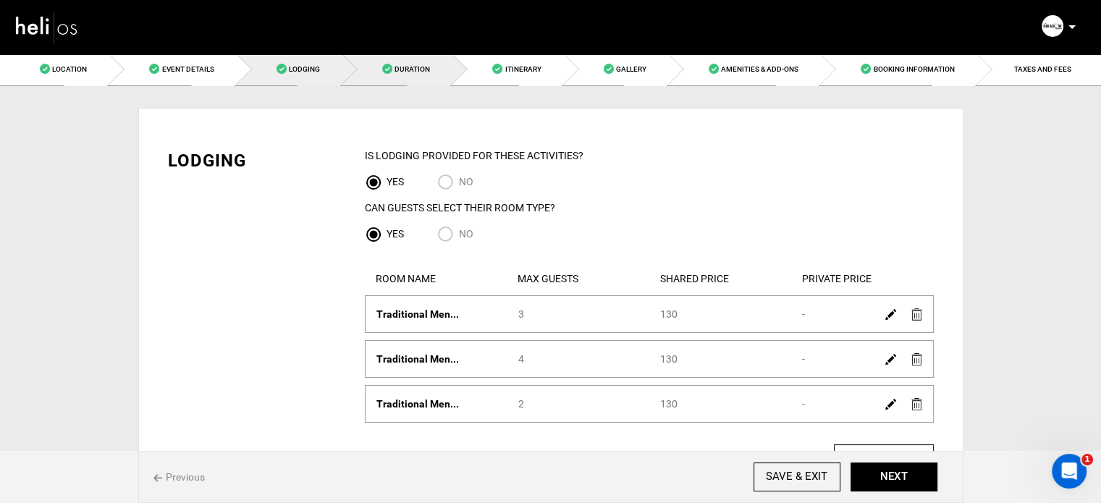
click at [424, 69] on span "Duration" at bounding box center [411, 69] width 35 height 8
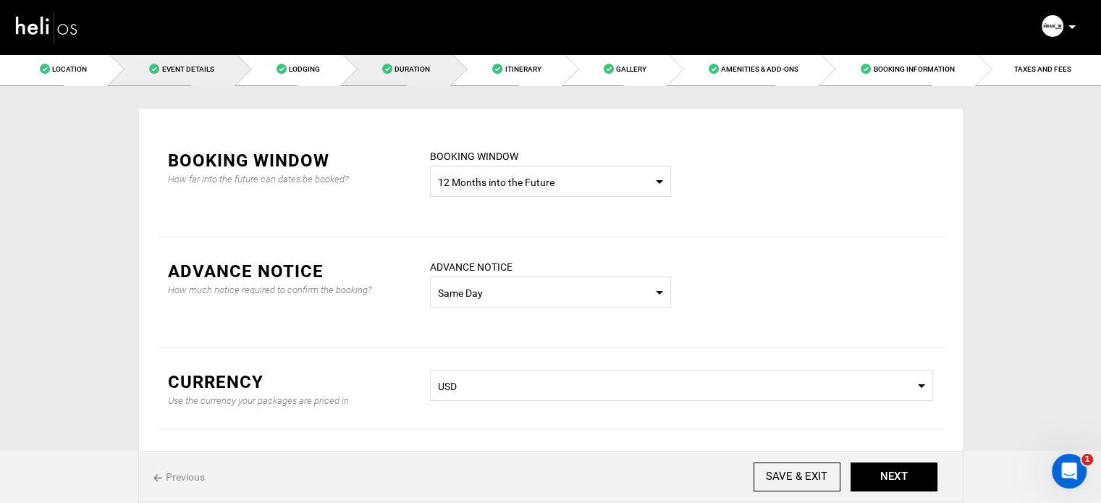
click at [149, 72] on span at bounding box center [154, 69] width 10 height 10
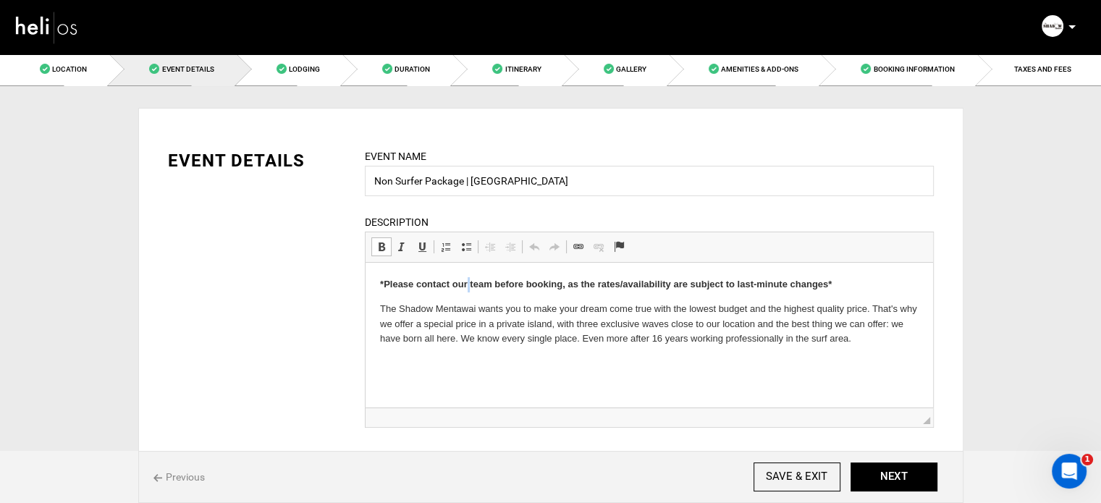
click at [465, 278] on p "*Please contact our team before booking, as the rates/availability are subject …" at bounding box center [648, 284] width 538 height 15
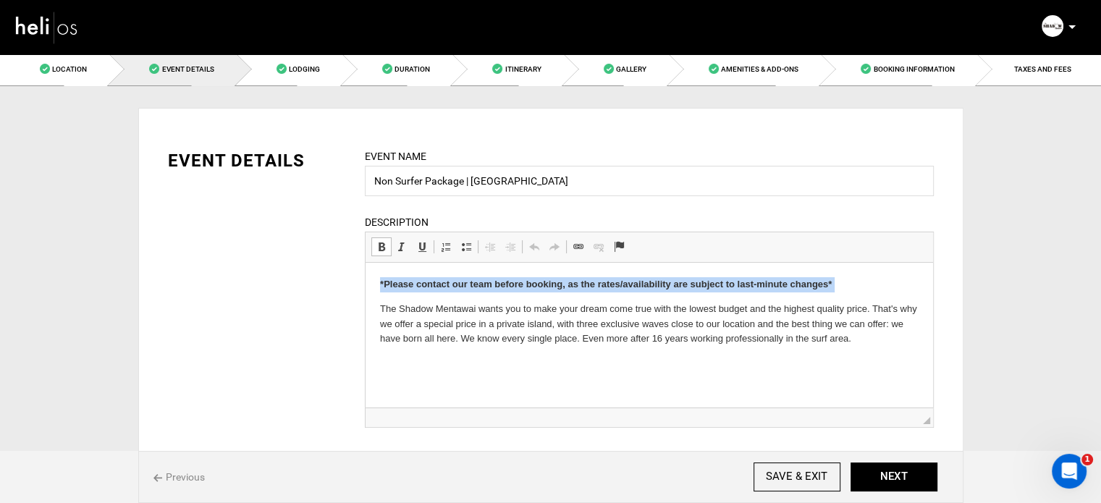
click at [465, 278] on p "*Please contact our team before booking, as the rates/availability are subject …" at bounding box center [648, 284] width 538 height 15
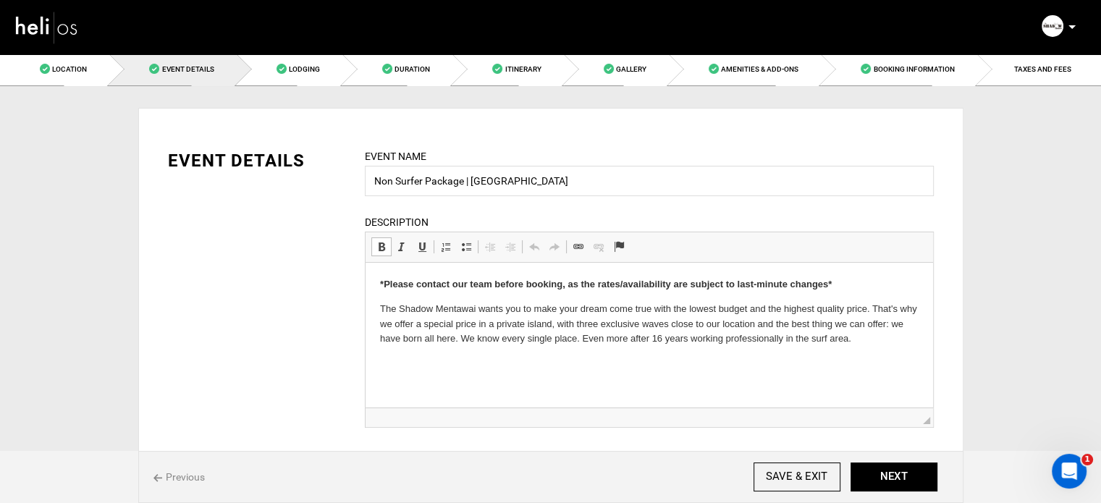
click at [469, 281] on strong "*Please contact our team before booking, as the rates/availability are subject …" at bounding box center [605, 284] width 452 height 11
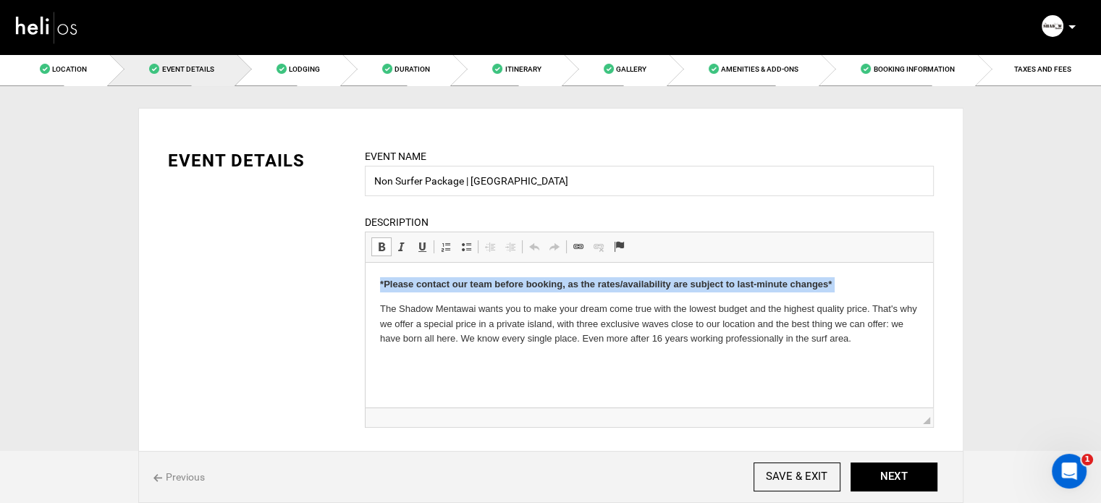
click at [469, 281] on strong "*Please contact our team before booking, as the rates/availability are subject …" at bounding box center [605, 284] width 452 height 11
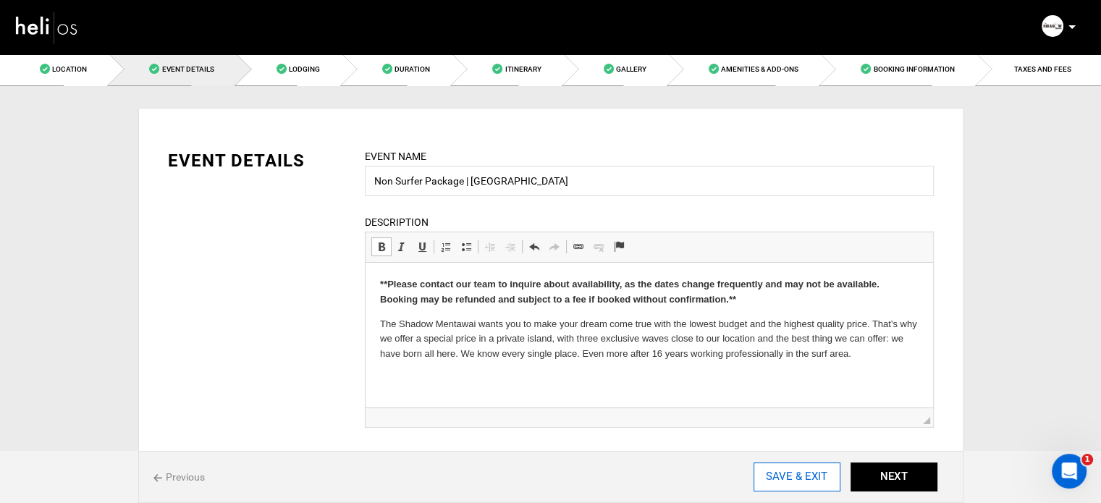
click at [819, 470] on input "SAVE & EXIT" at bounding box center [796, 476] width 87 height 29
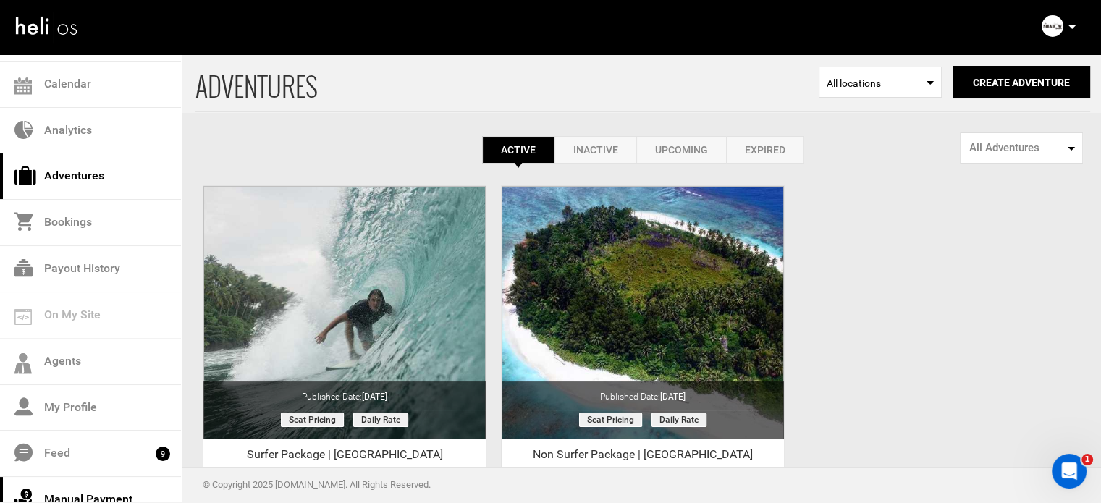
scroll to position [145, 0]
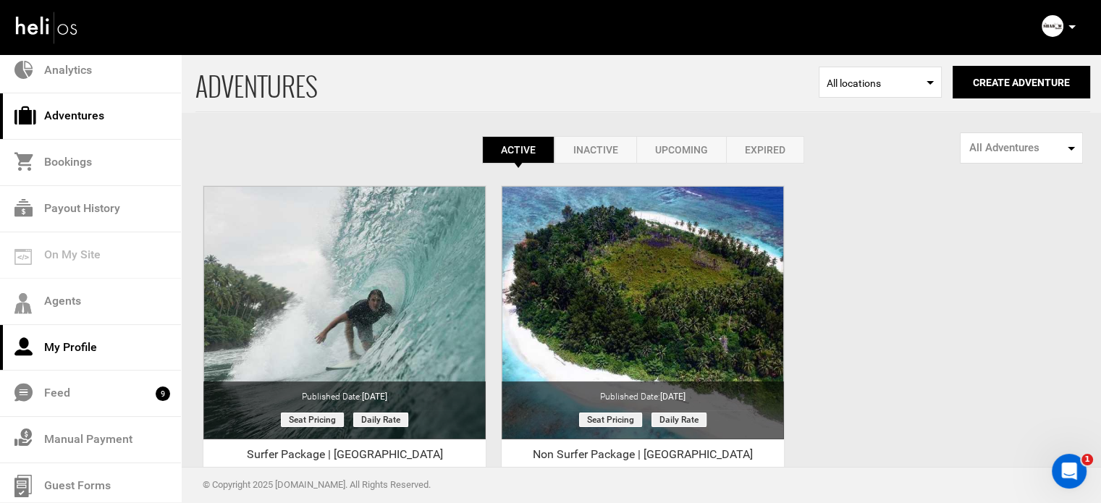
click at [98, 332] on link "My Profile" at bounding box center [90, 348] width 181 height 46
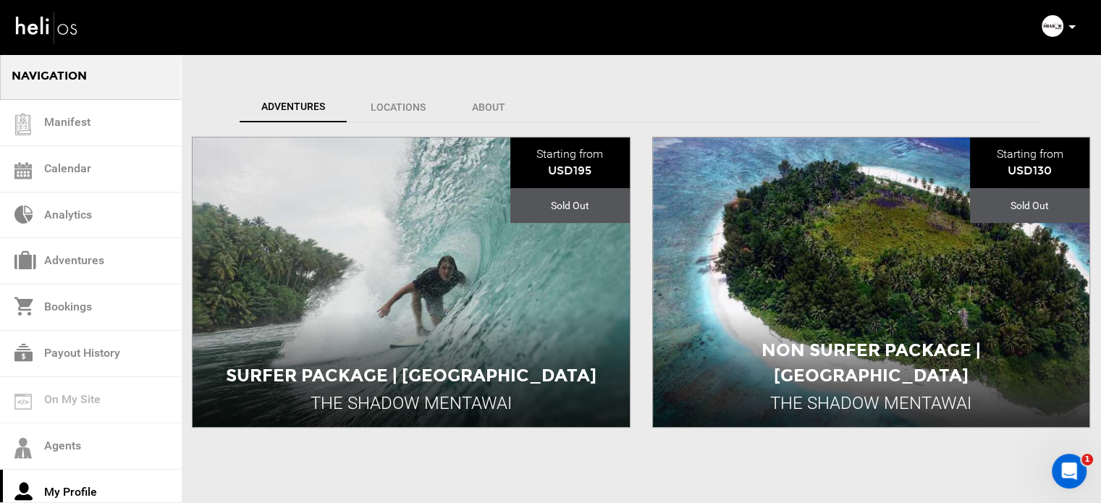
scroll to position [373, 0]
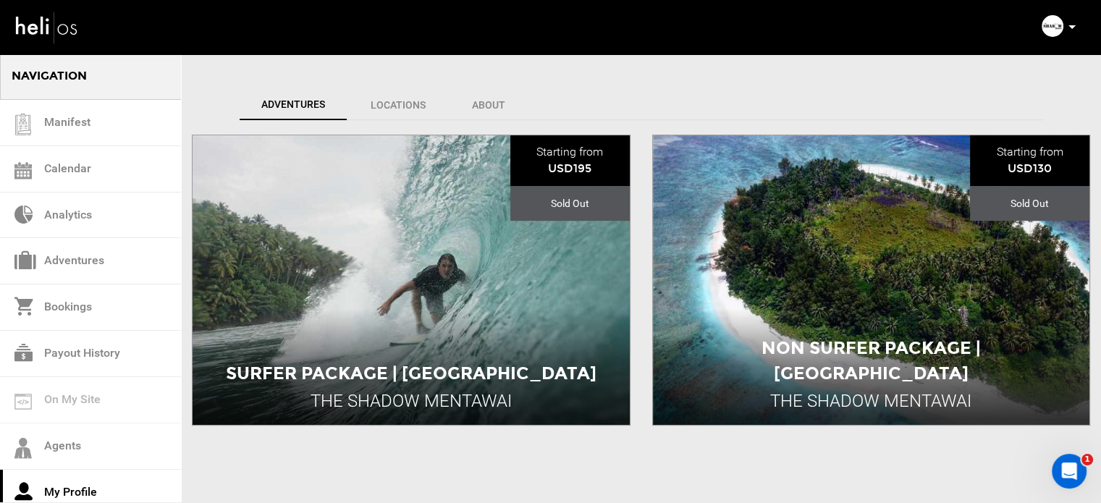
click at [1071, 24] on p at bounding box center [1071, 27] width 9 height 17
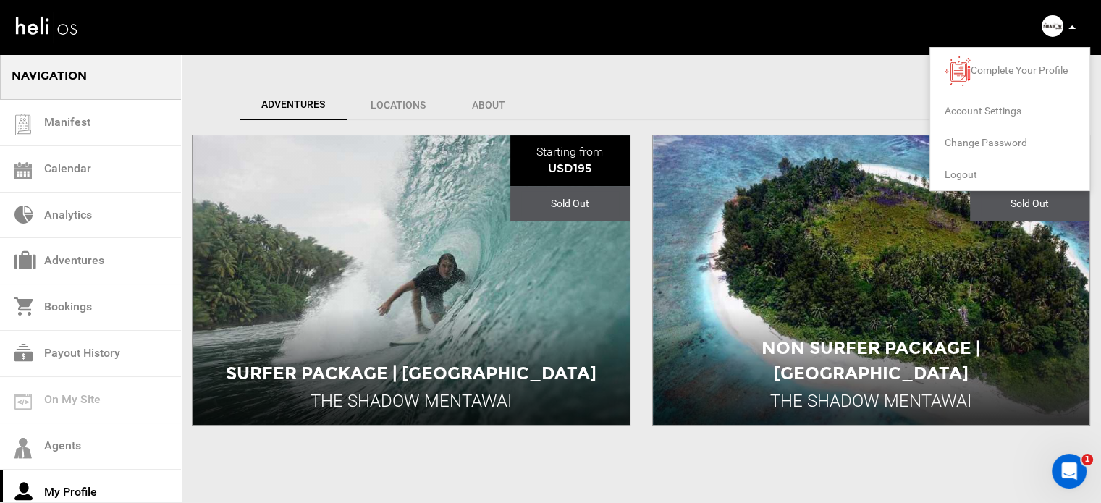
click at [957, 179] on span "Logout" at bounding box center [960, 175] width 33 height 12
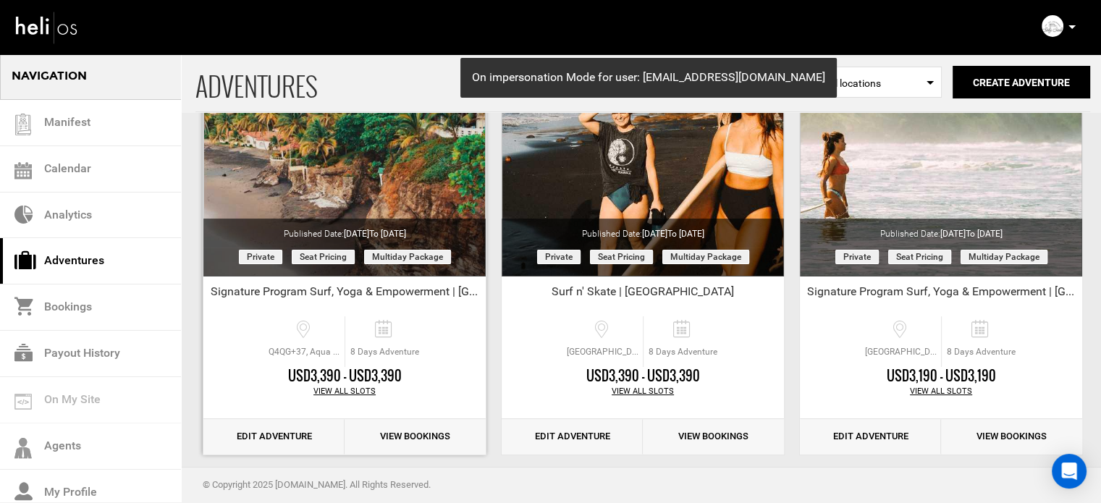
scroll to position [179, 0]
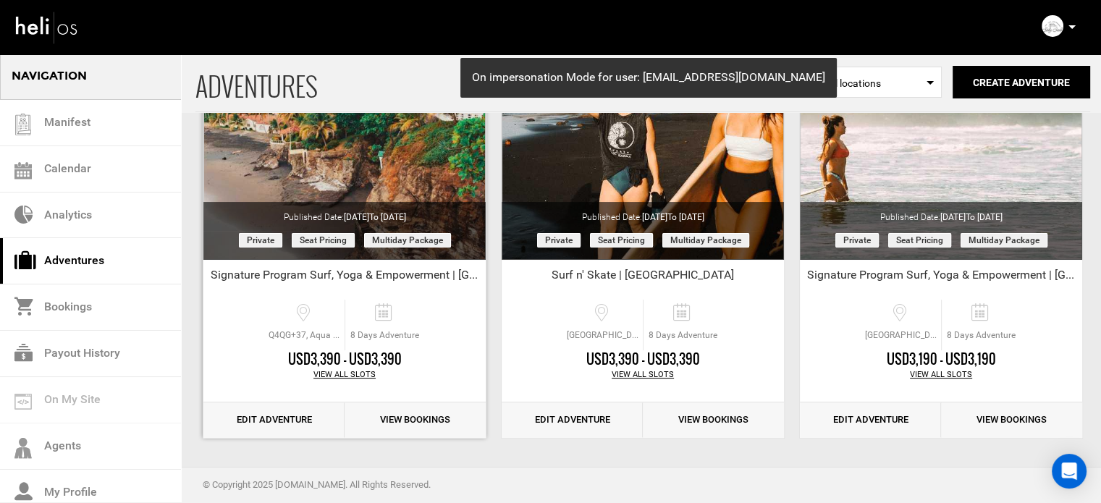
click at [280, 419] on link "Edit Adventure" at bounding box center [273, 419] width 141 height 35
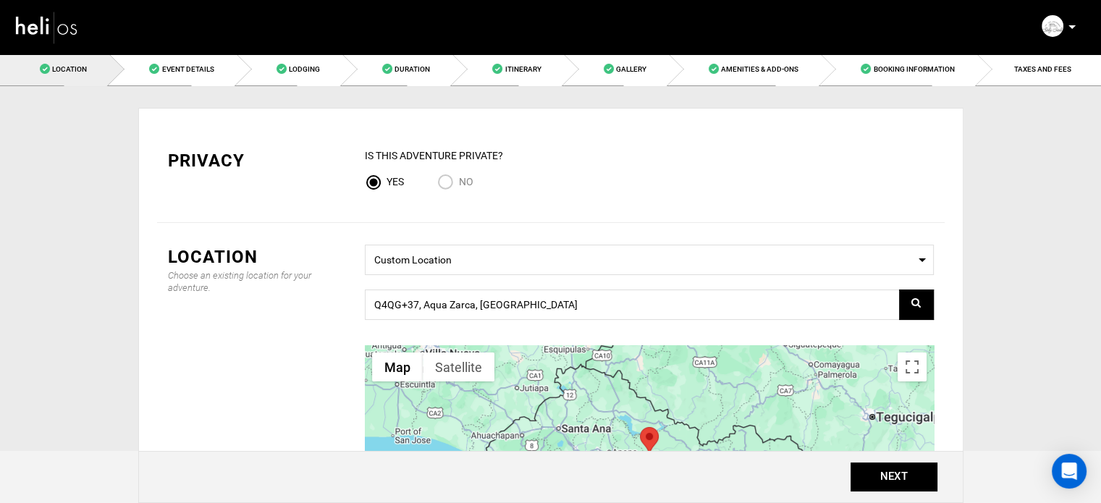
click at [449, 182] on input "No" at bounding box center [448, 184] width 22 height 20
radio input "true"
radio input "false"
click at [864, 479] on button "NEXT" at bounding box center [893, 476] width 87 height 29
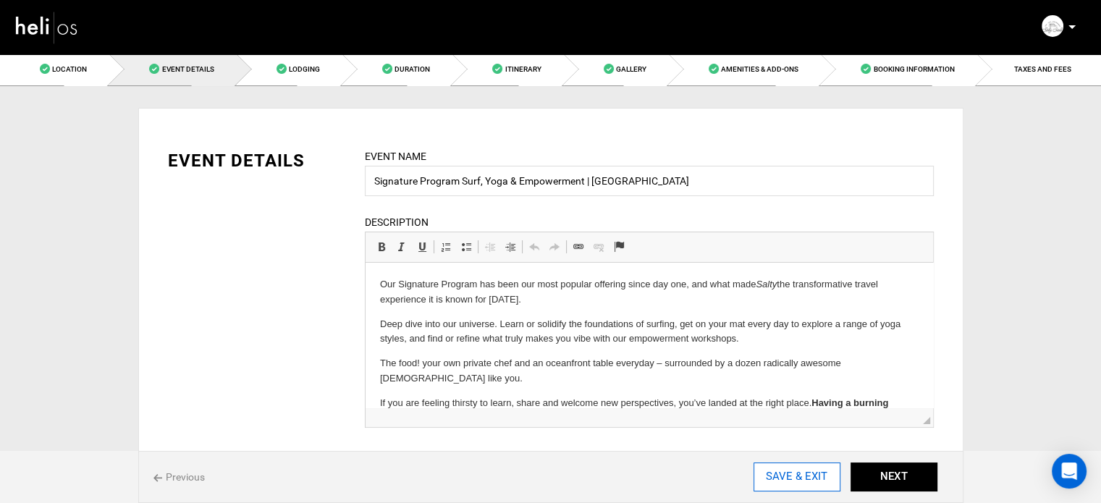
click at [784, 473] on input "SAVE & EXIT" at bounding box center [796, 476] width 87 height 29
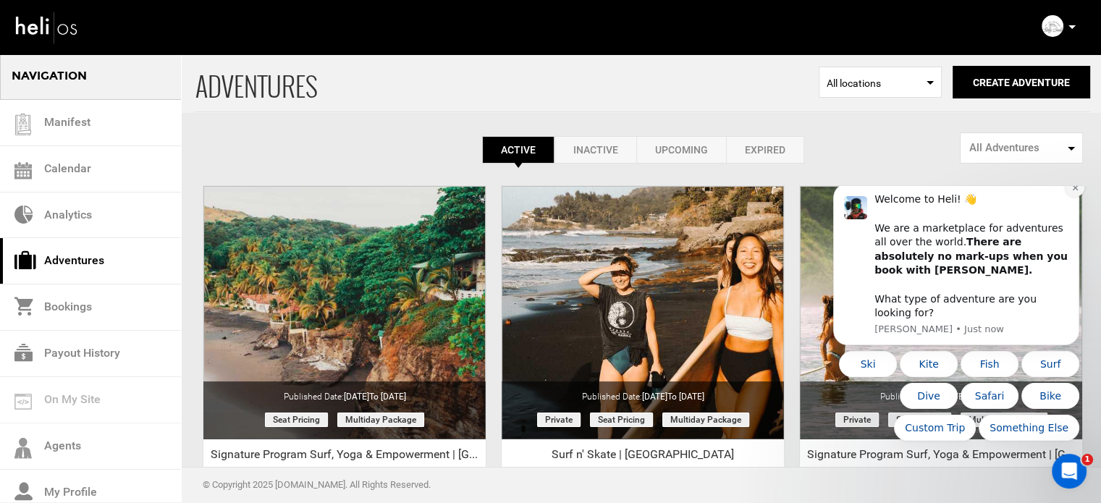
click at [1075, 192] on icon "Dismiss notification" at bounding box center [1075, 188] width 8 height 8
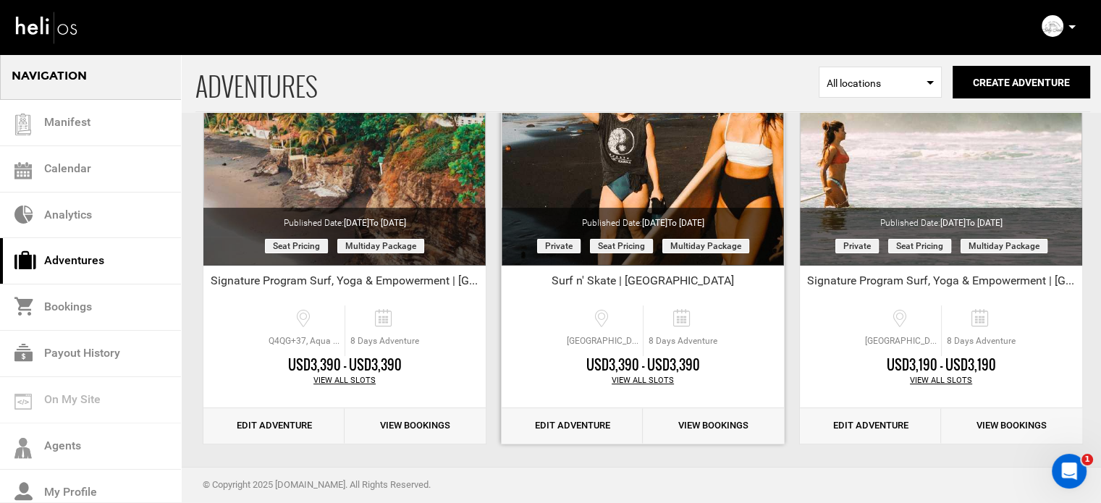
scroll to position [179, 0]
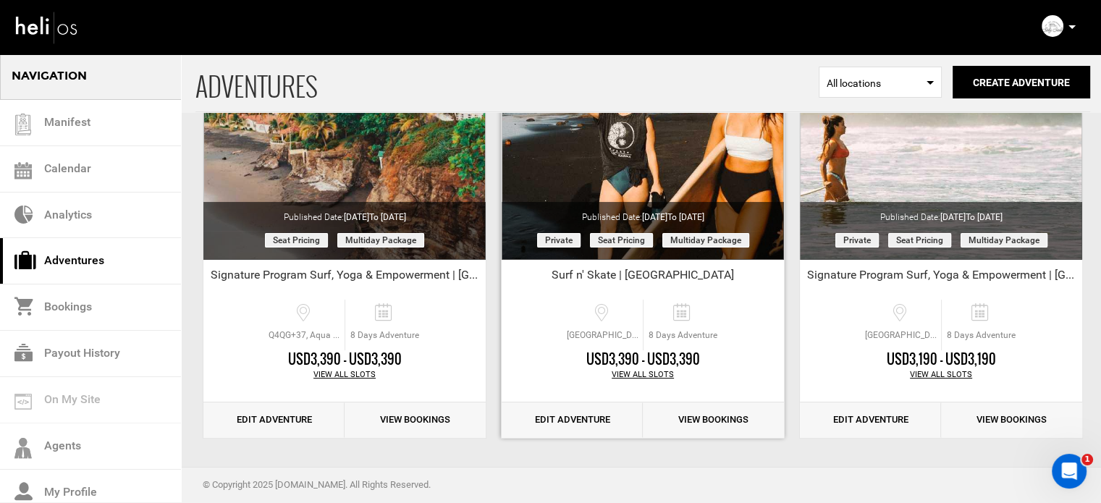
click at [604, 422] on link "Edit Adventure" at bounding box center [571, 419] width 141 height 35
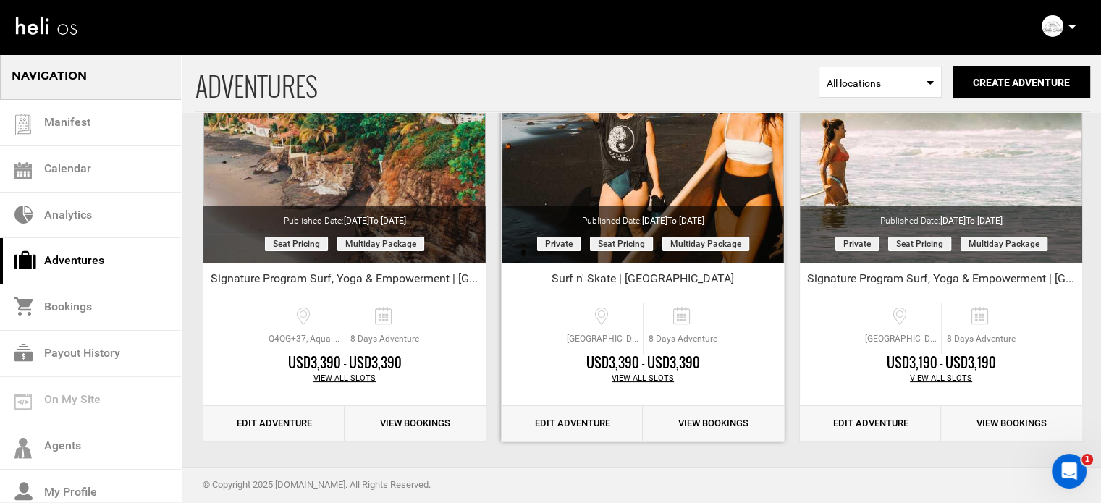
scroll to position [179, 0]
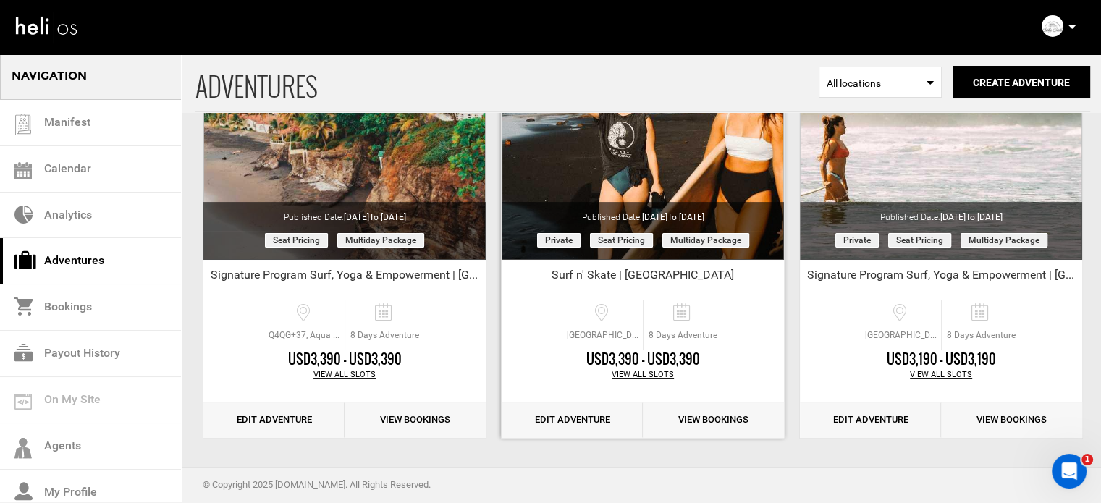
click at [562, 420] on link "Edit Adventure" at bounding box center [571, 419] width 141 height 35
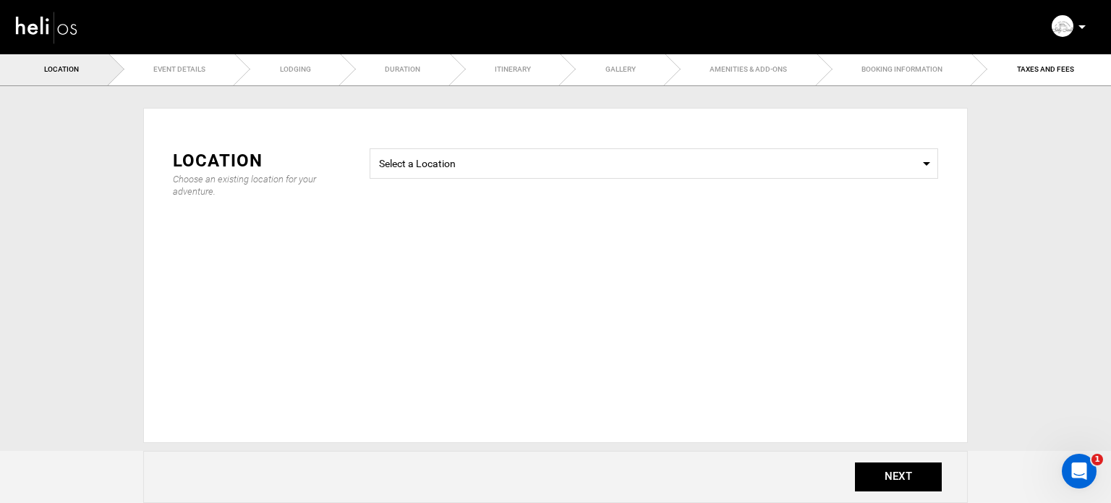
type input "Surf n' Skate | El Salvador"
checkbox input "true"
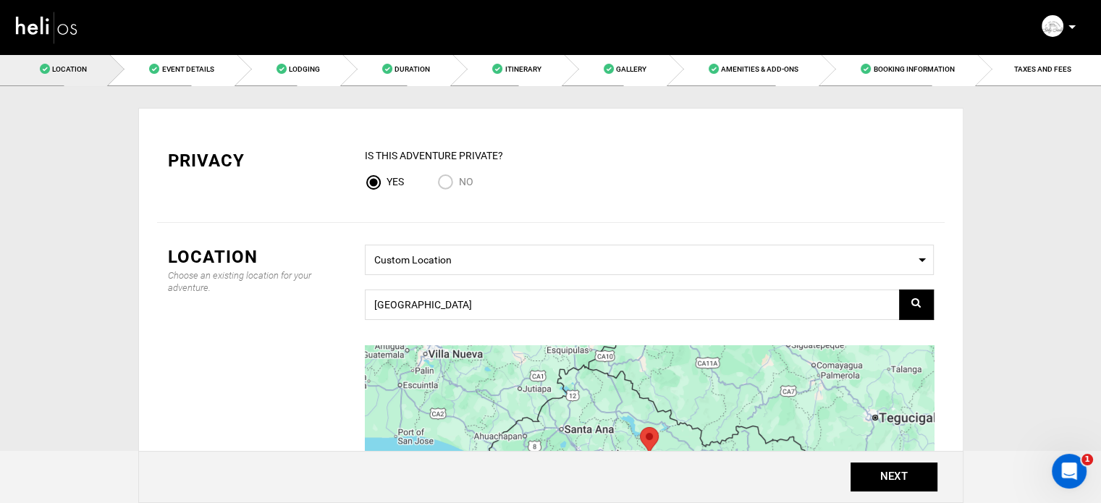
click at [459, 182] on span "No" at bounding box center [466, 182] width 14 height 12
click at [458, 182] on input "No" at bounding box center [448, 184] width 22 height 20
radio input "true"
radio input "false"
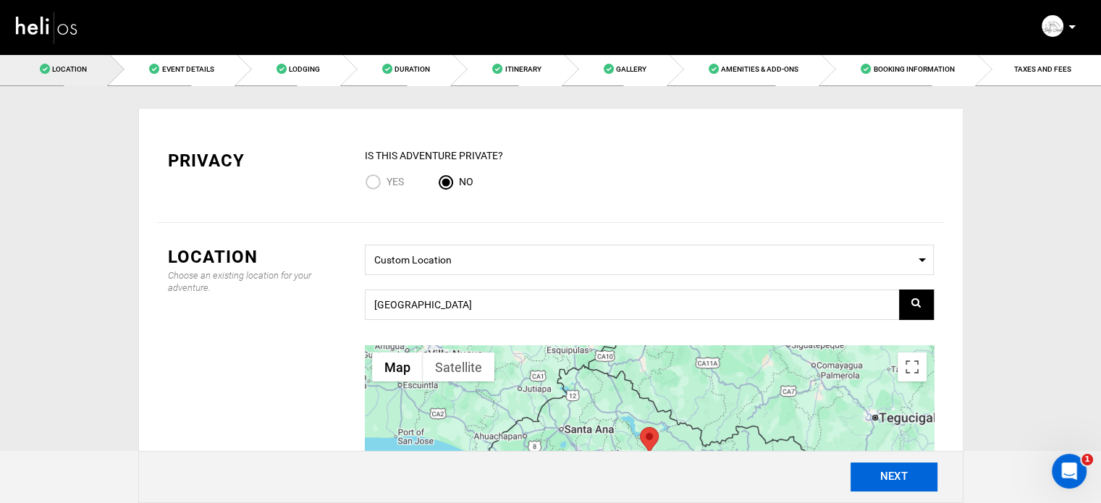
click at [907, 475] on button "NEXT" at bounding box center [893, 476] width 87 height 29
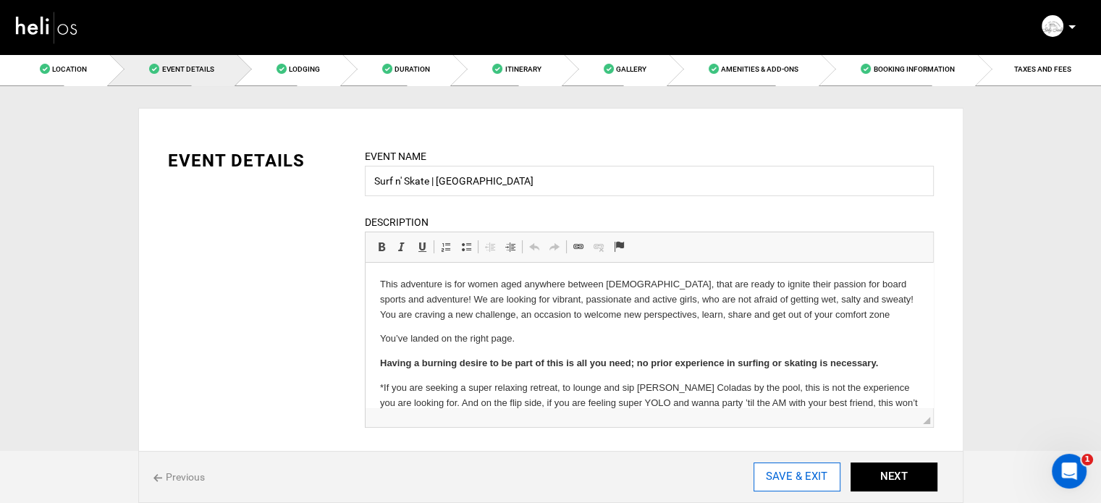
click at [776, 478] on input "SAVE & EXIT" at bounding box center [796, 476] width 87 height 29
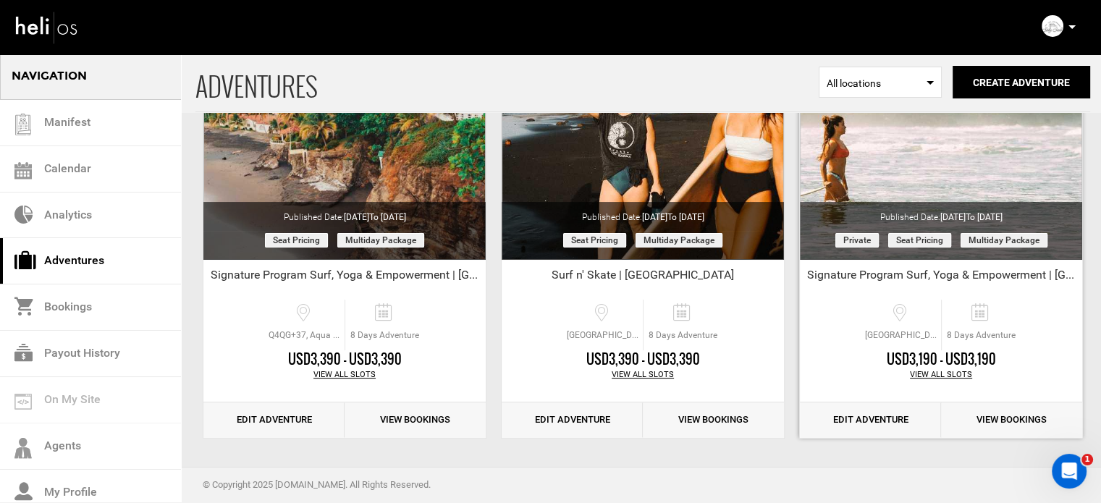
click at [889, 414] on link "Edit Adventure" at bounding box center [870, 419] width 141 height 35
click at [886, 420] on link "Edit Adventure" at bounding box center [870, 419] width 141 height 35
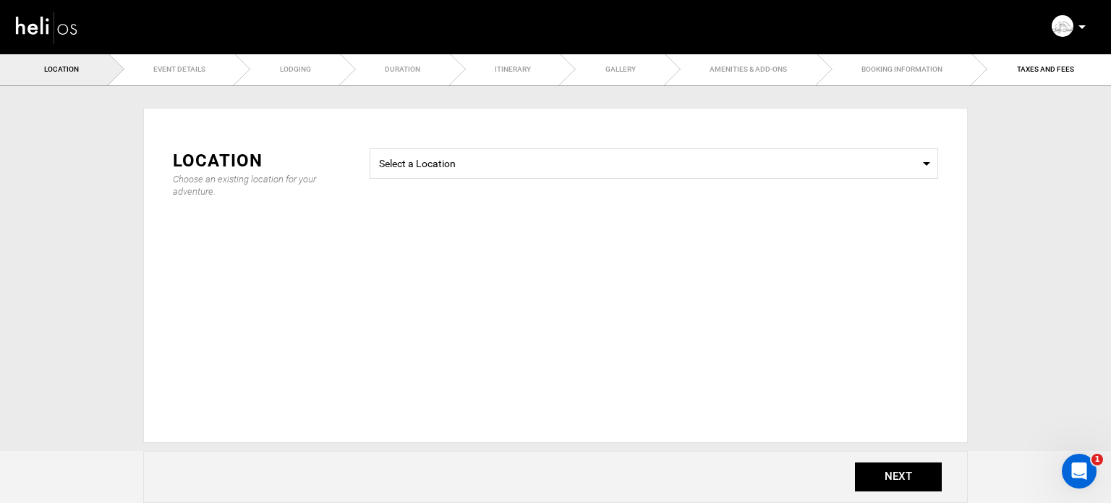
type input "Signature Program Surf, Yoga & Empowerment | Ecuador"
checkbox input "true"
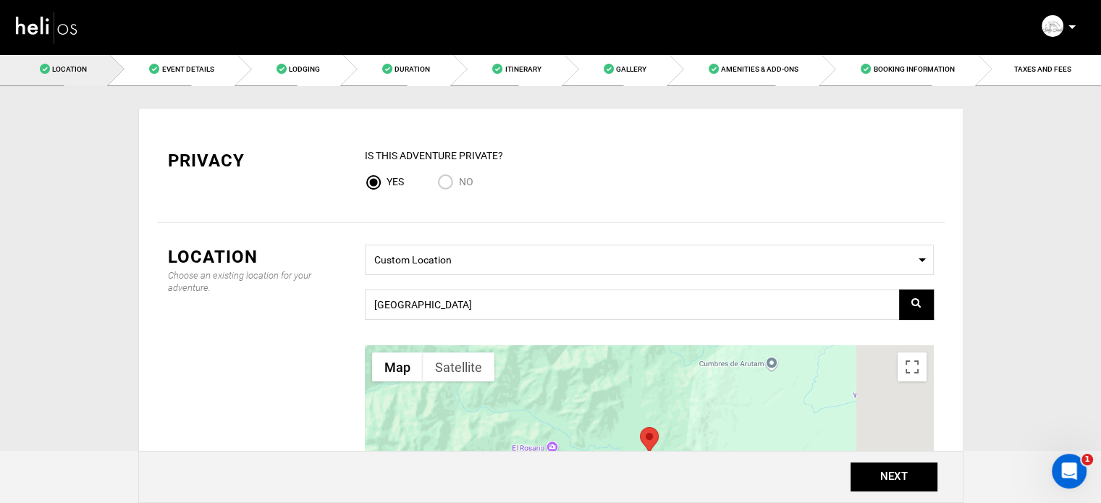
click at [449, 182] on input "No" at bounding box center [448, 184] width 22 height 20
radio input "true"
radio input "false"
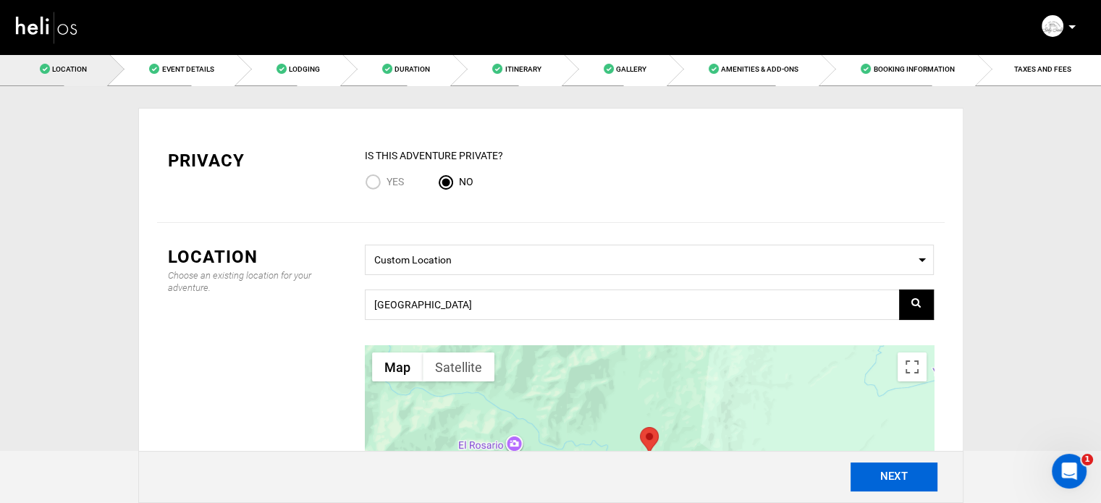
click at [884, 476] on button "NEXT" at bounding box center [893, 476] width 87 height 29
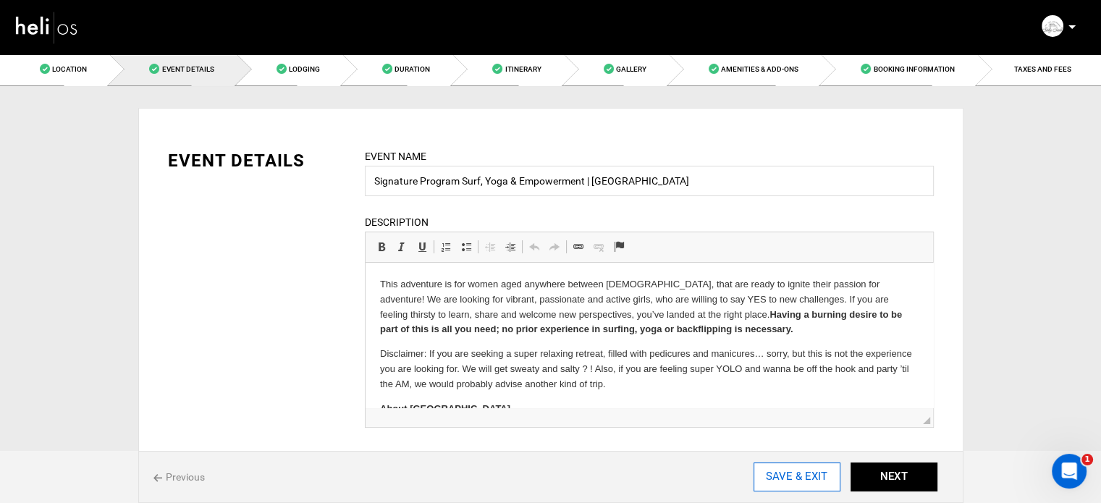
click at [805, 480] on input "SAVE & EXIT" at bounding box center [796, 476] width 87 height 29
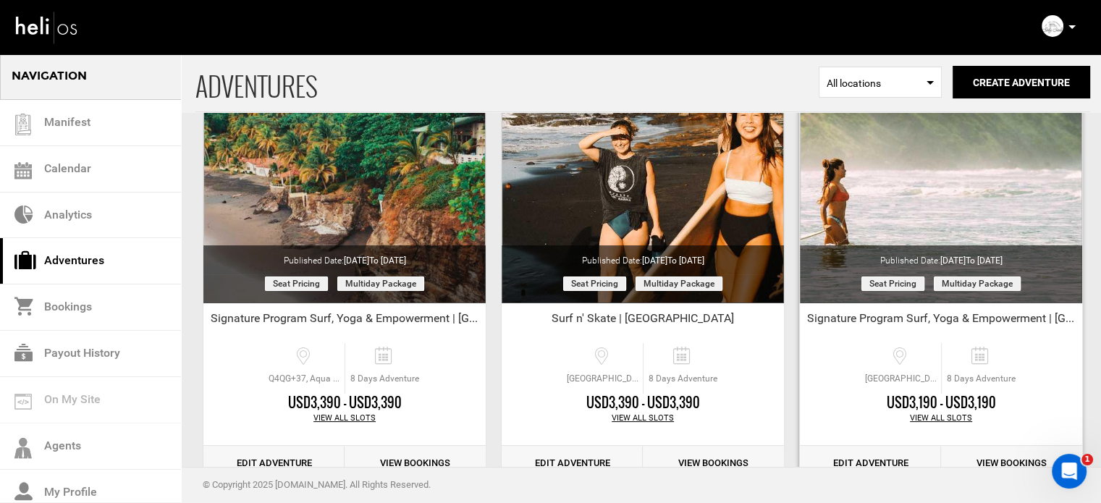
scroll to position [145, 0]
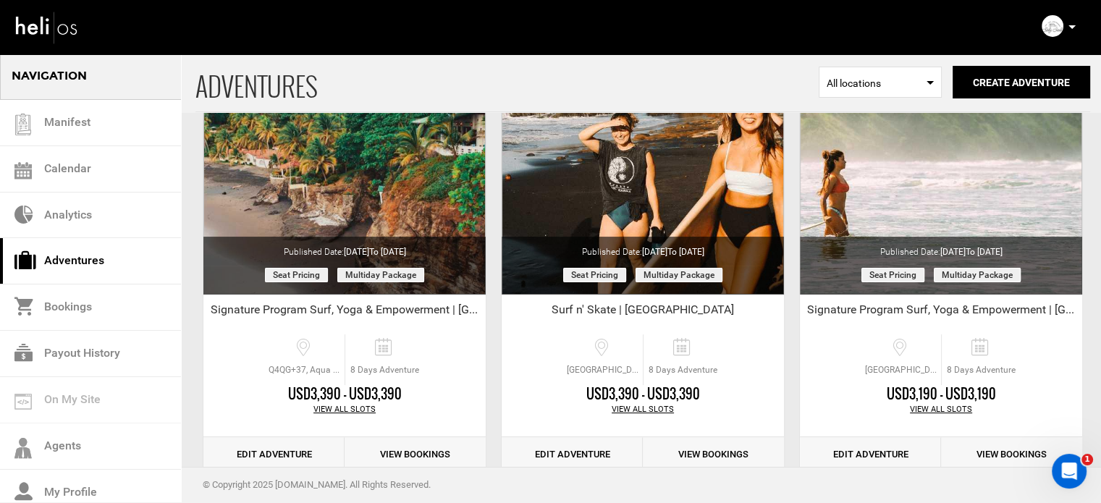
click at [1070, 25] on icon at bounding box center [1071, 27] width 7 height 4
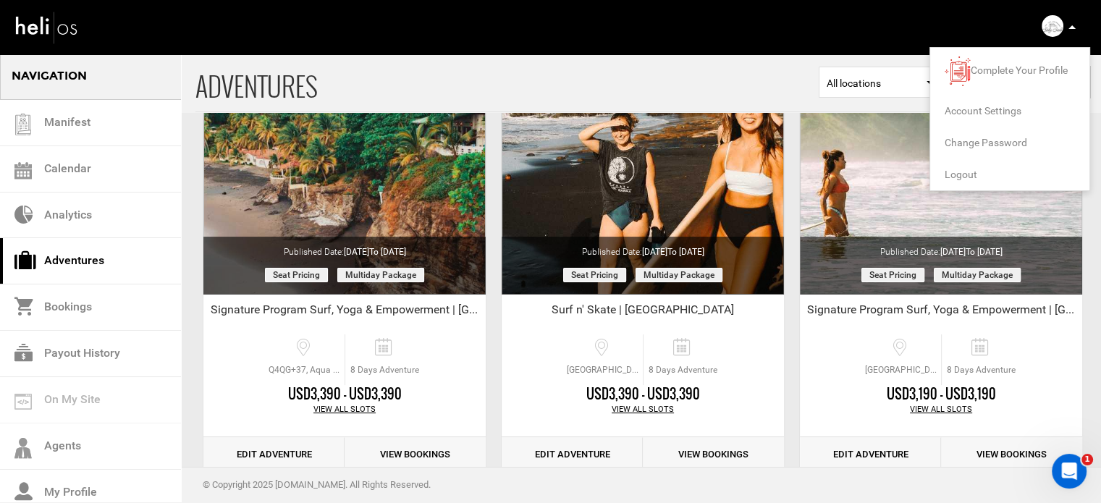
click at [953, 171] on span "Logout" at bounding box center [960, 175] width 33 height 12
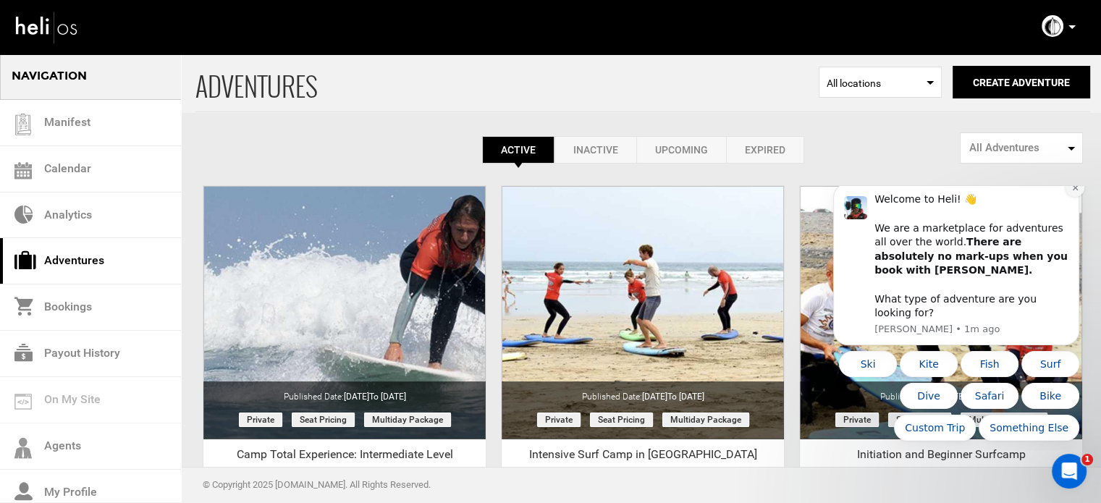
click at [1071, 197] on button "Dismiss notification" at bounding box center [1074, 187] width 19 height 19
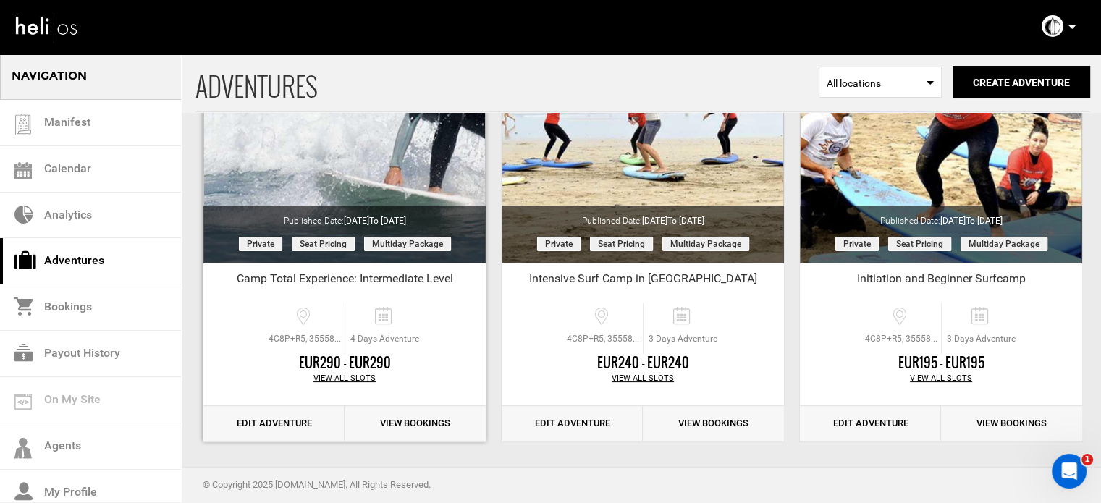
scroll to position [179, 0]
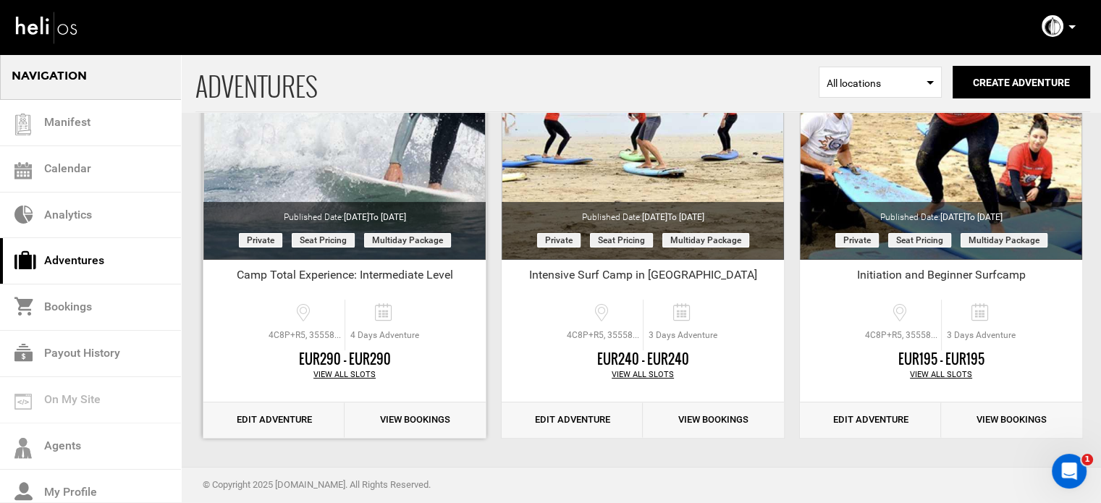
click at [283, 420] on link "Edit Adventure" at bounding box center [273, 419] width 141 height 35
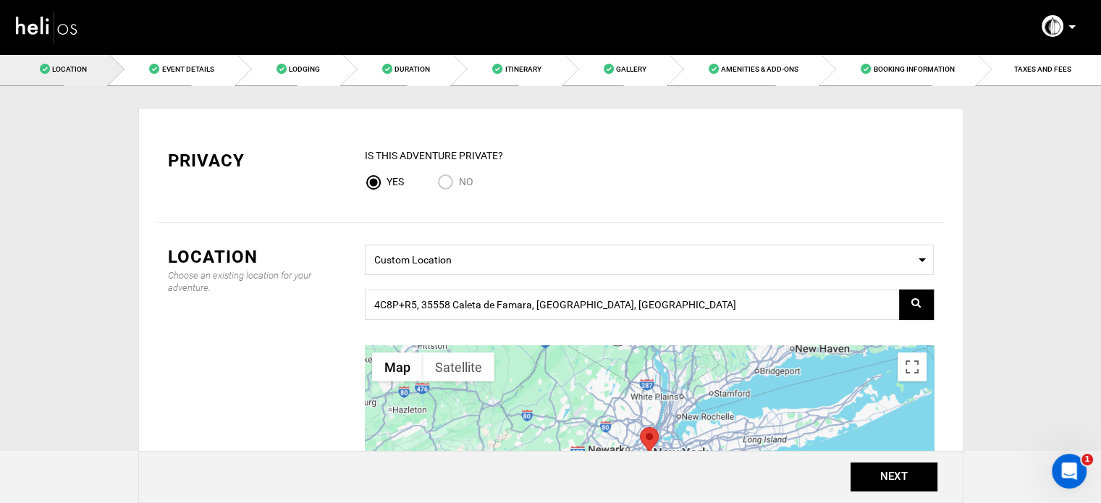
click at [450, 180] on input "No" at bounding box center [448, 184] width 22 height 20
radio input "true"
radio input "false"
click at [900, 487] on button "NEXT" at bounding box center [893, 476] width 87 height 29
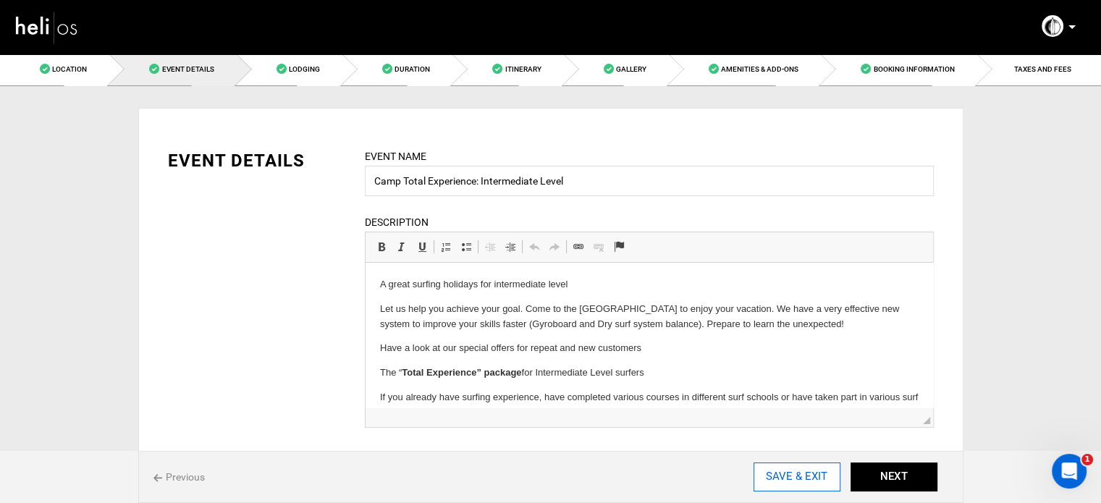
click at [822, 475] on input "SAVE & EXIT" at bounding box center [796, 476] width 87 height 29
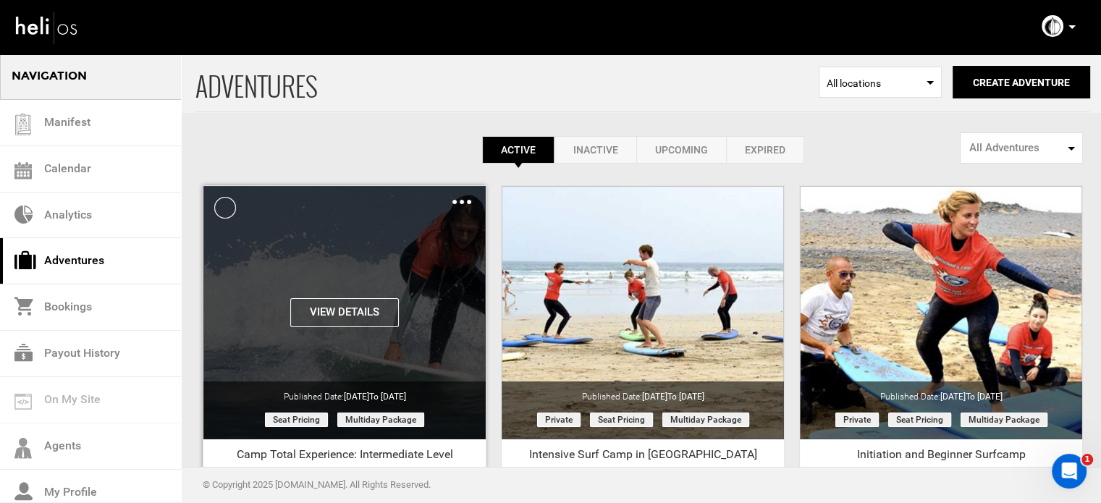
click at [456, 202] on img at bounding box center [461, 202] width 19 height 4
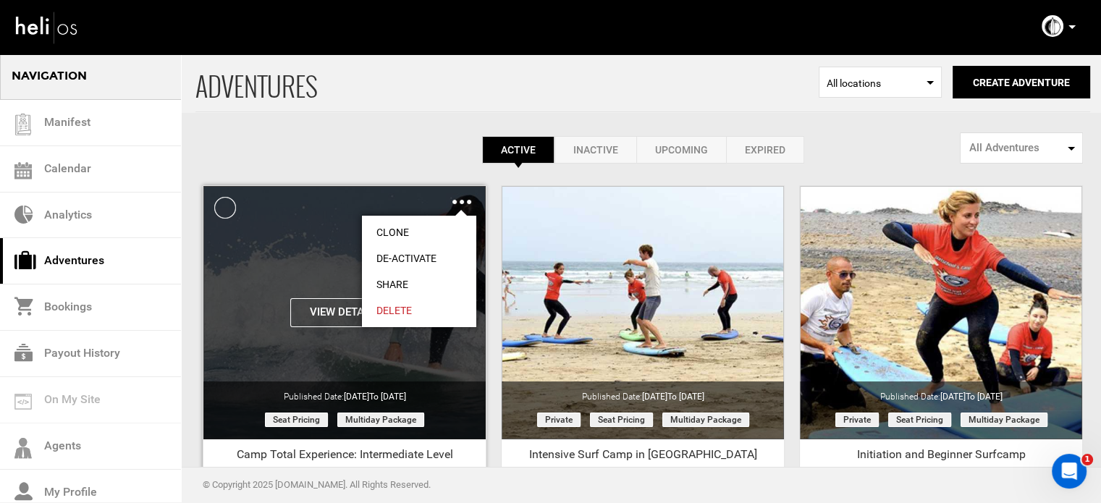
click at [405, 277] on link "Share" at bounding box center [419, 284] width 114 height 26
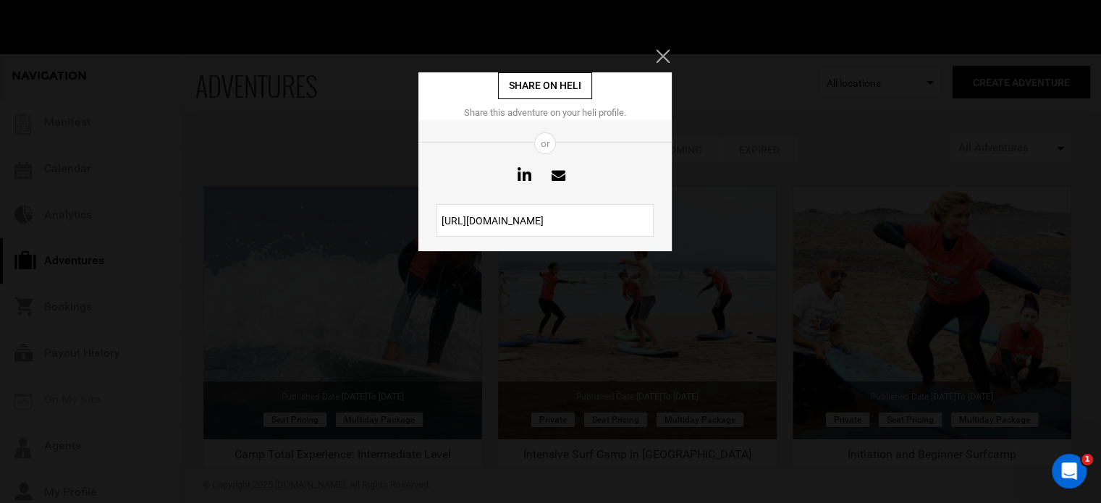
click at [546, 221] on input "[URL][DOMAIN_NAME]" at bounding box center [544, 220] width 217 height 33
click at [662, 50] on icon "Close" at bounding box center [662, 55] width 13 height 13
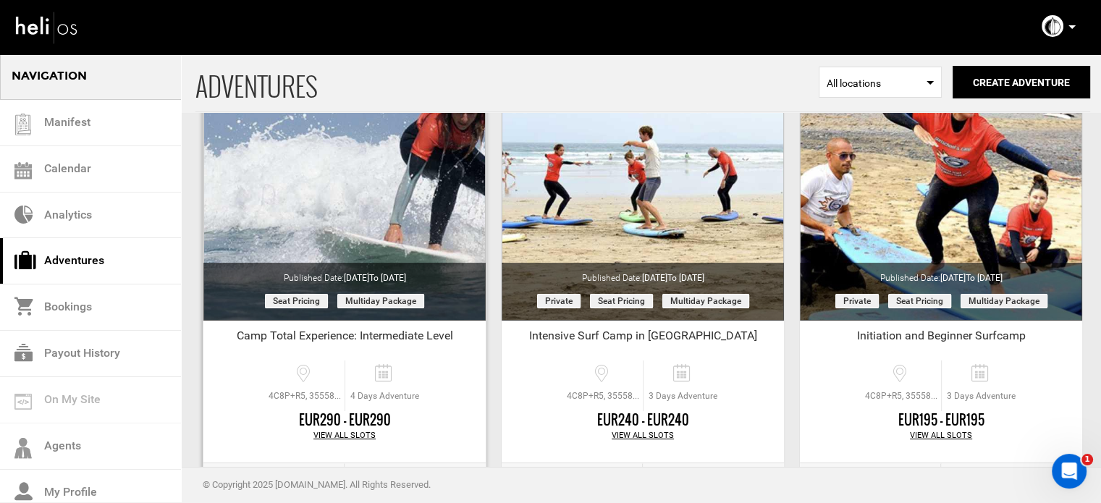
scroll to position [179, 0]
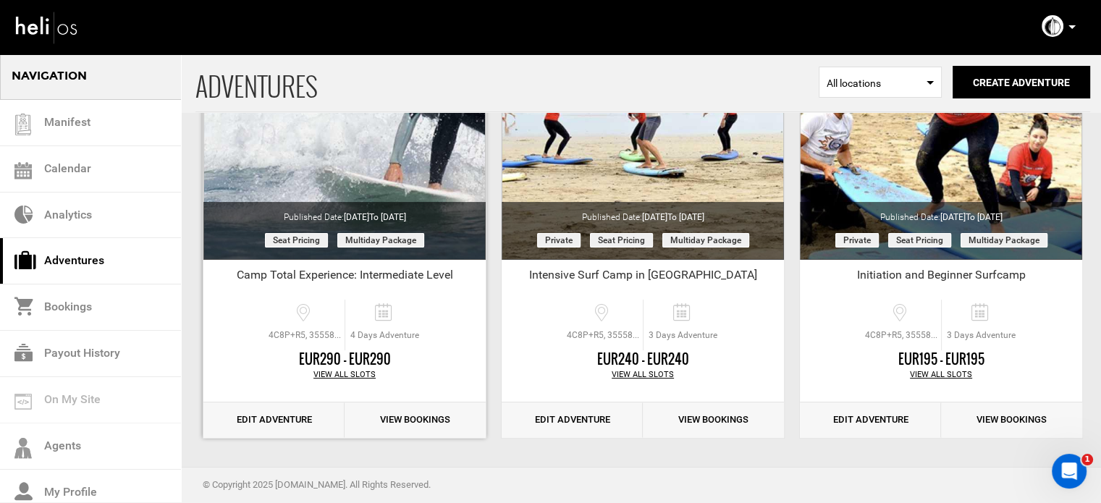
click at [273, 414] on link "Edit Adventure" at bounding box center [273, 419] width 141 height 35
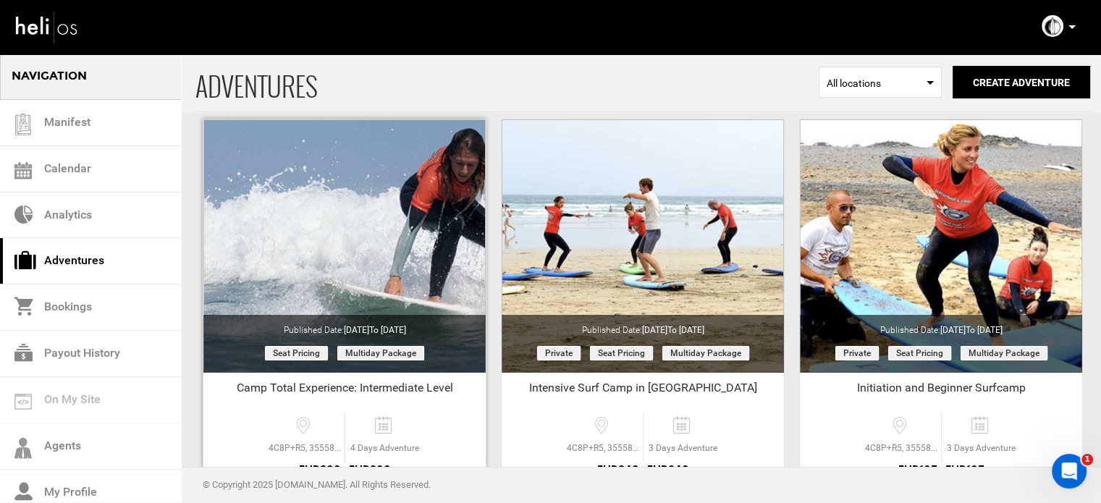
scroll to position [179, 0]
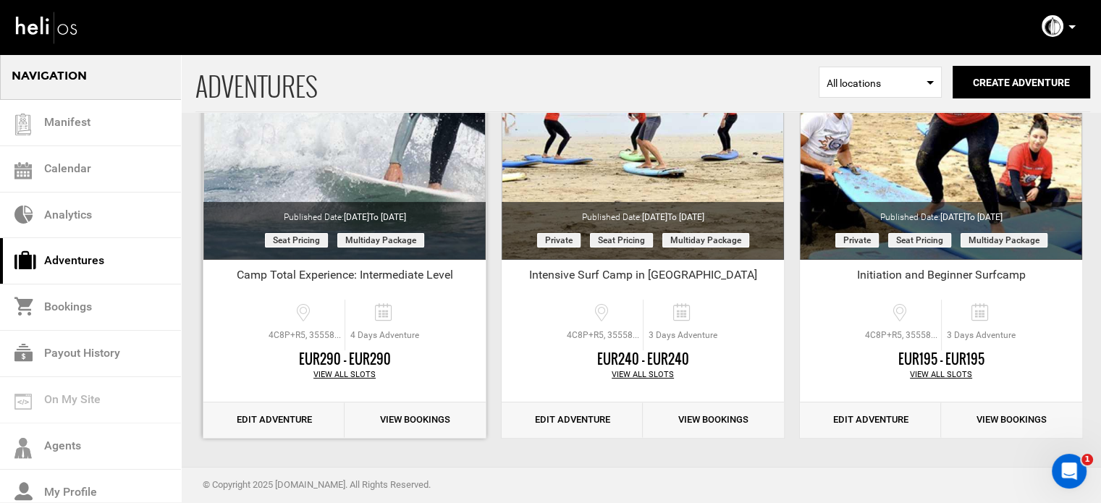
click at [313, 406] on link "Edit Adventure" at bounding box center [273, 419] width 141 height 35
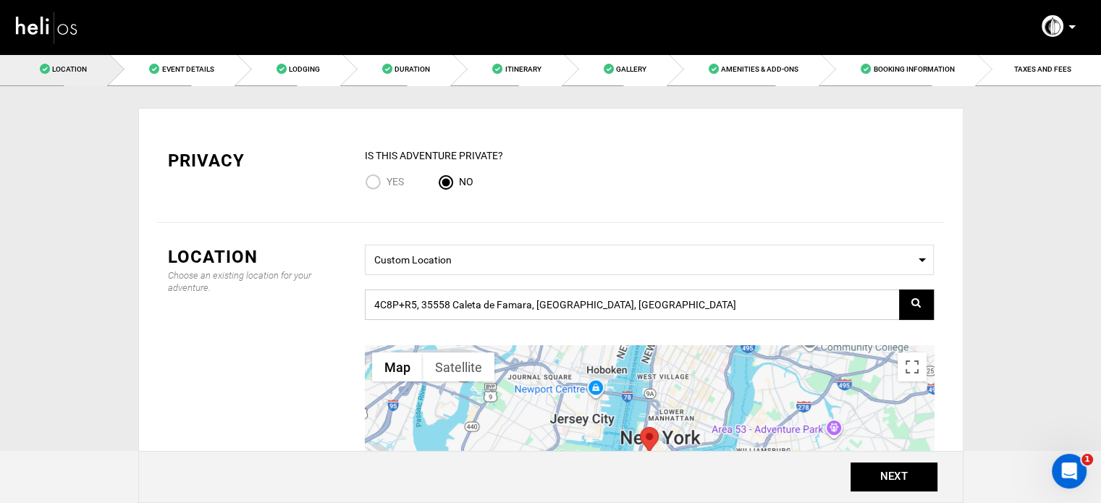
click at [412, 303] on input "4C8P+R5, 35558 Caleta de Famara, [GEOGRAPHIC_DATA], [GEOGRAPHIC_DATA]" at bounding box center [649, 304] width 569 height 30
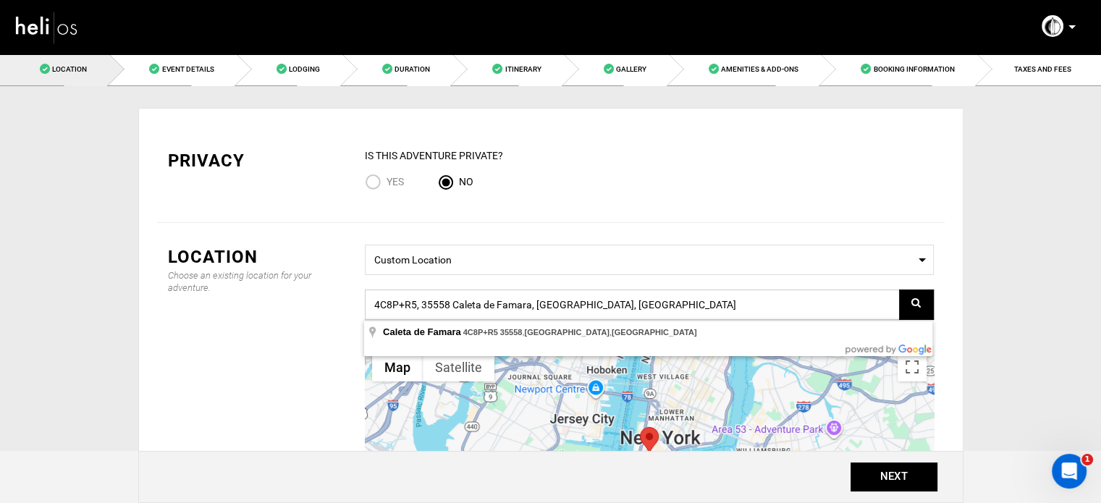
paste input "4C8P+R5 Caleta de Famara"
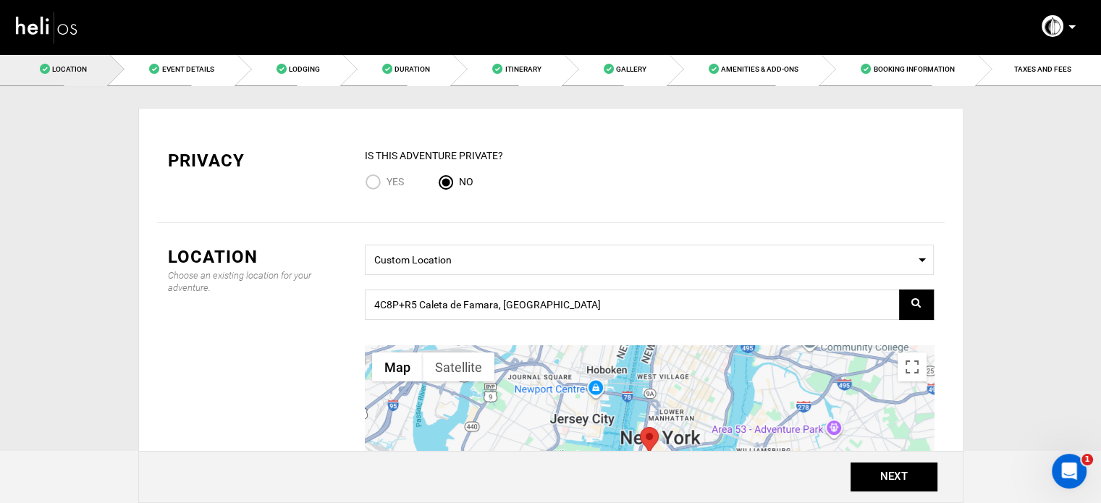
type input "4C8P+R5, 35558 Caleta de Famara, [GEOGRAPHIC_DATA], [GEOGRAPHIC_DATA]"
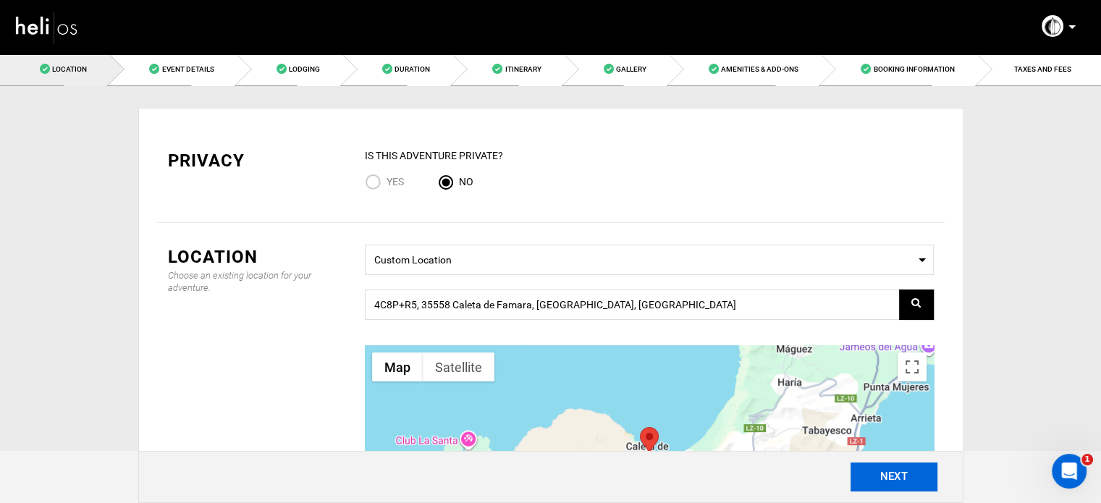
click at [866, 470] on button "NEXT" at bounding box center [893, 476] width 87 height 29
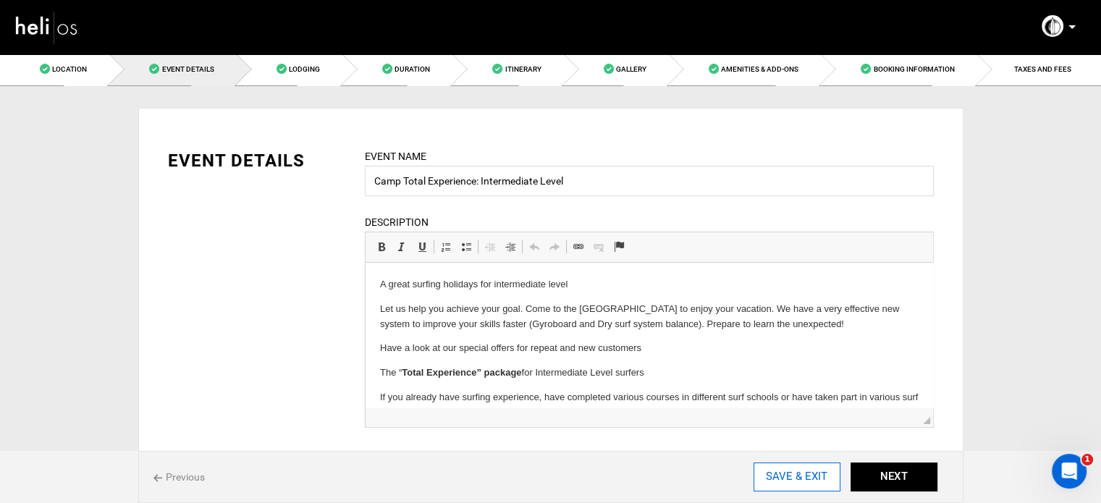
click at [774, 477] on input "SAVE & EXIT" at bounding box center [796, 476] width 87 height 29
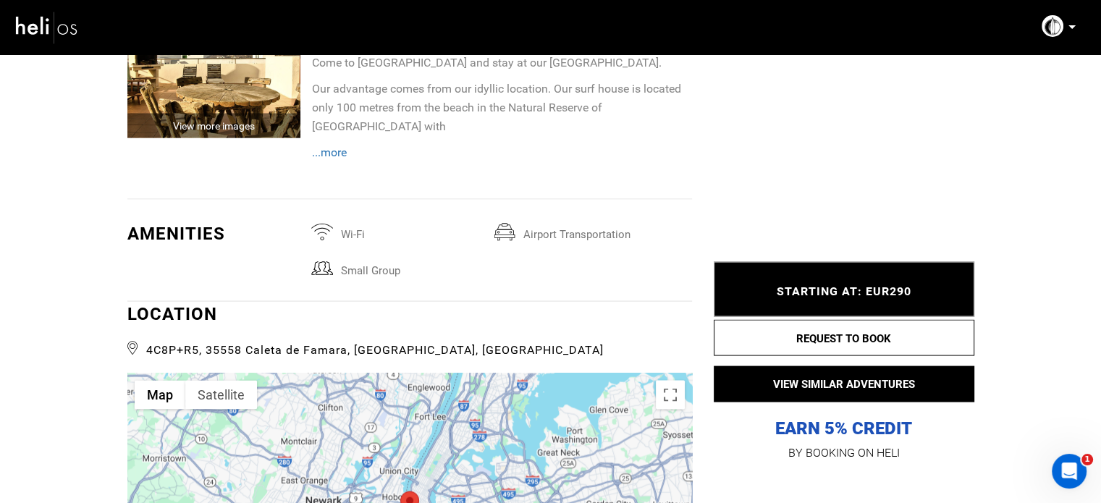
scroll to position [2894, 0]
